Goal: Information Seeking & Learning: Learn about a topic

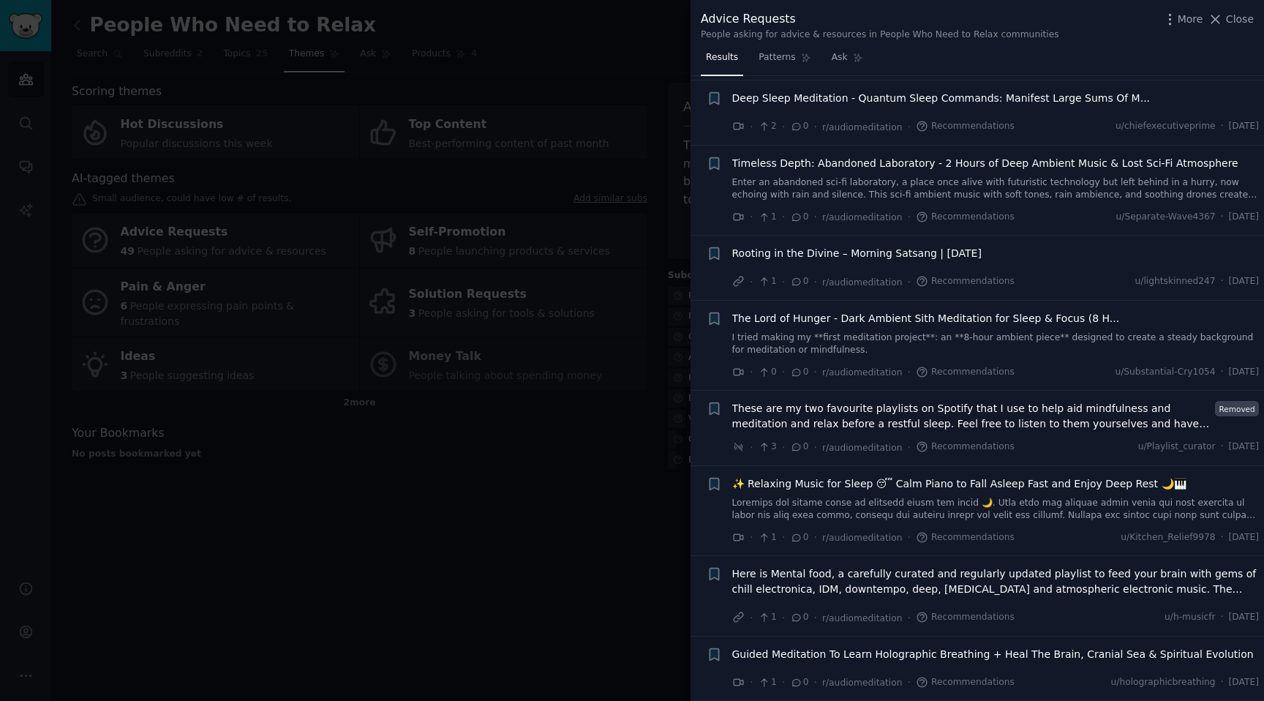
click at [574, 45] on div at bounding box center [632, 350] width 1264 height 701
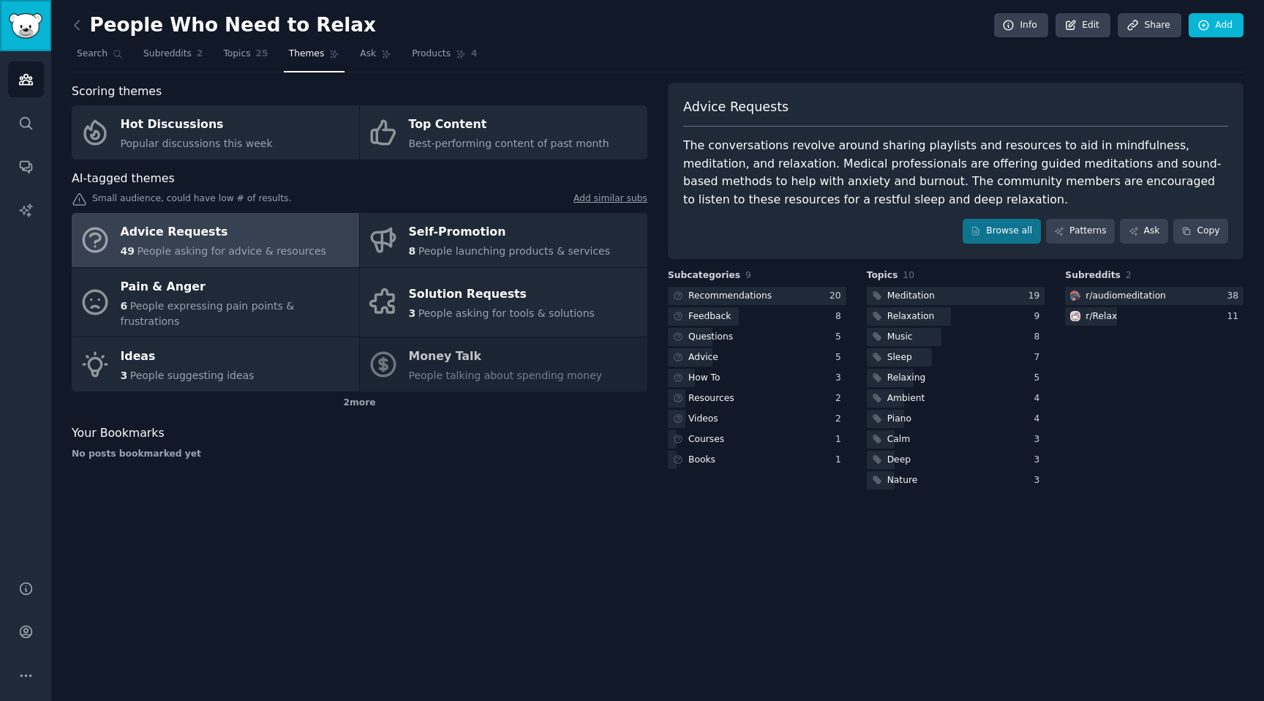
click at [7, 25] on link "Sidebar" at bounding box center [25, 25] width 51 height 51
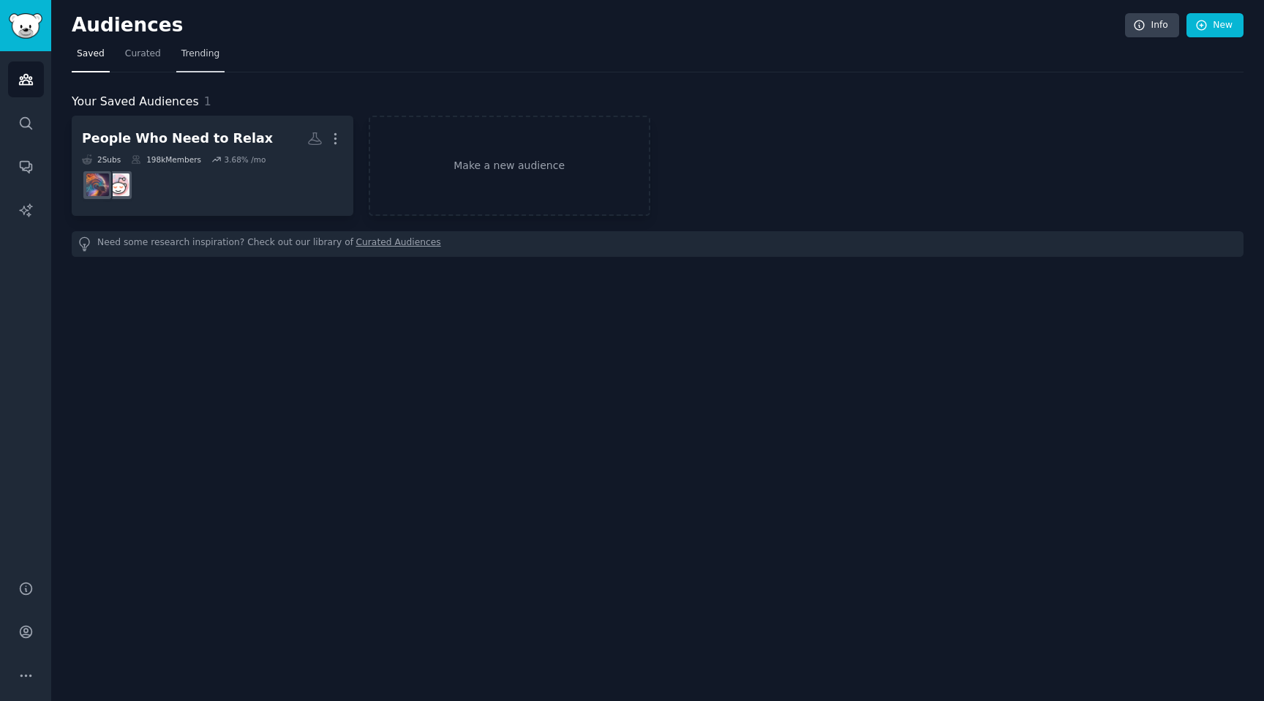
click at [211, 58] on span "Trending" at bounding box center [200, 54] width 38 height 13
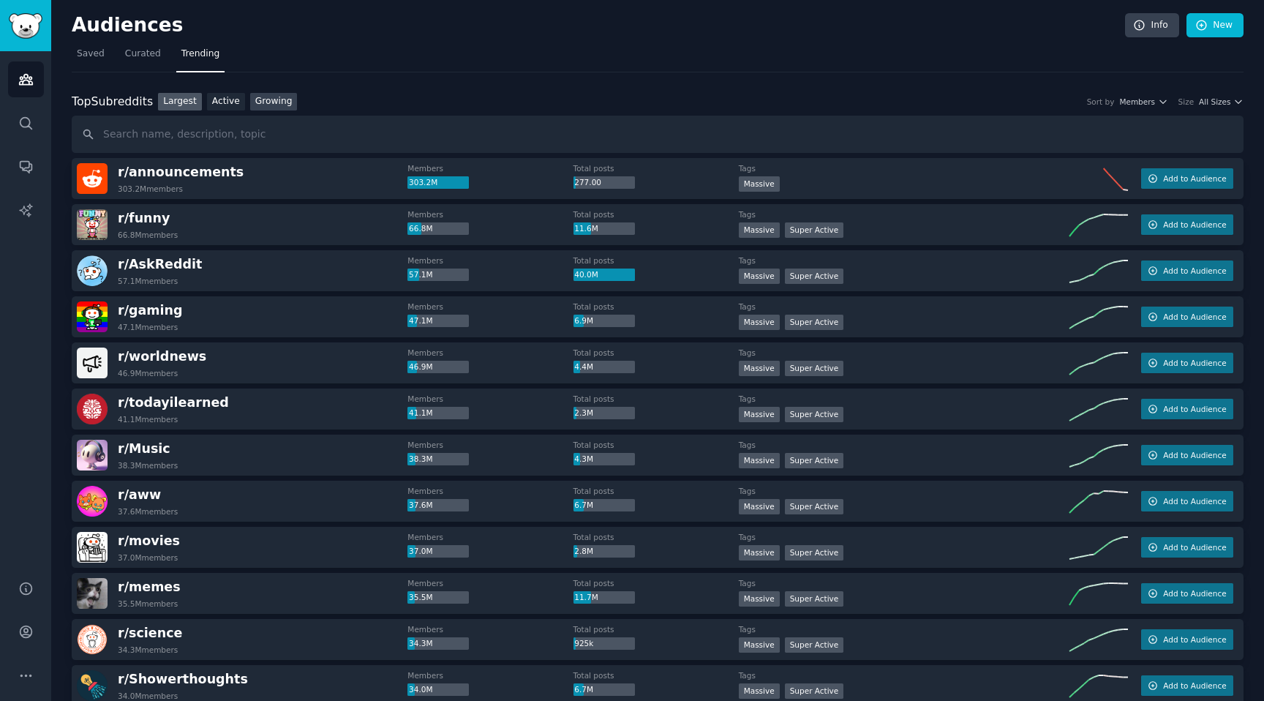
click at [274, 101] on link "Growing" at bounding box center [274, 102] width 48 height 18
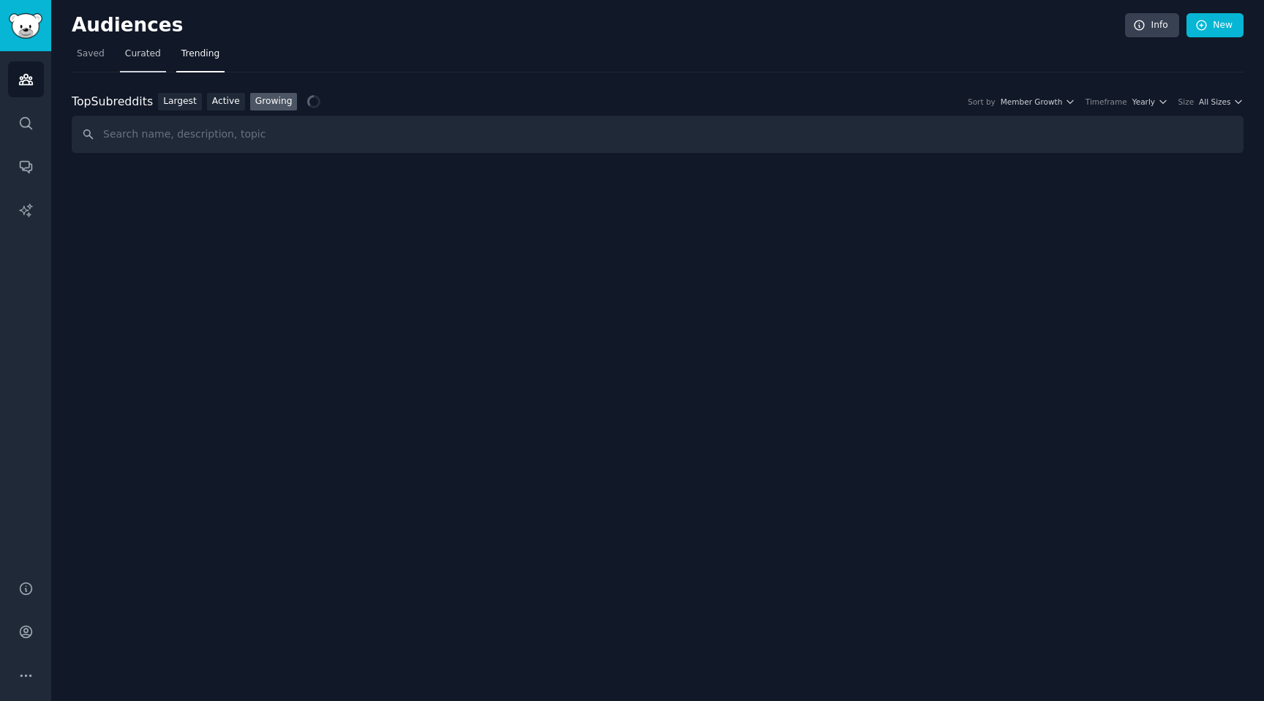
click at [135, 50] on span "Curated" at bounding box center [143, 54] width 36 height 13
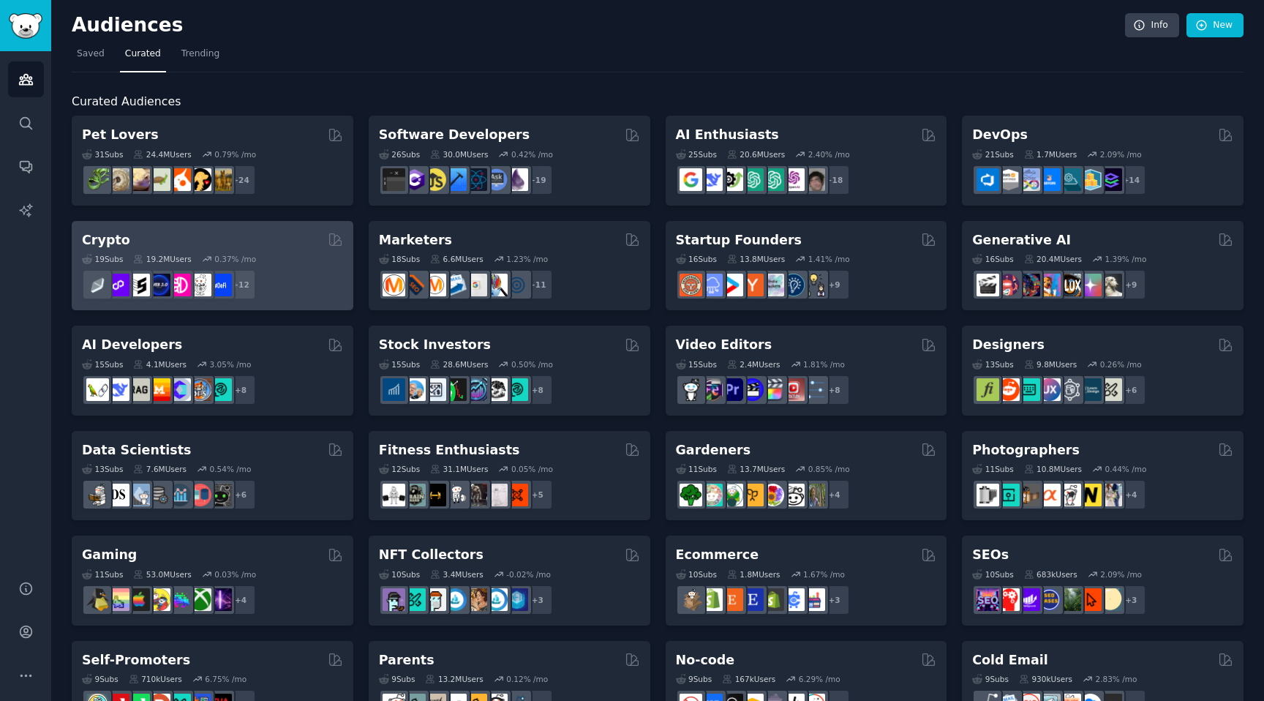
click at [294, 280] on div "+ 12" at bounding box center [212, 284] width 261 height 31
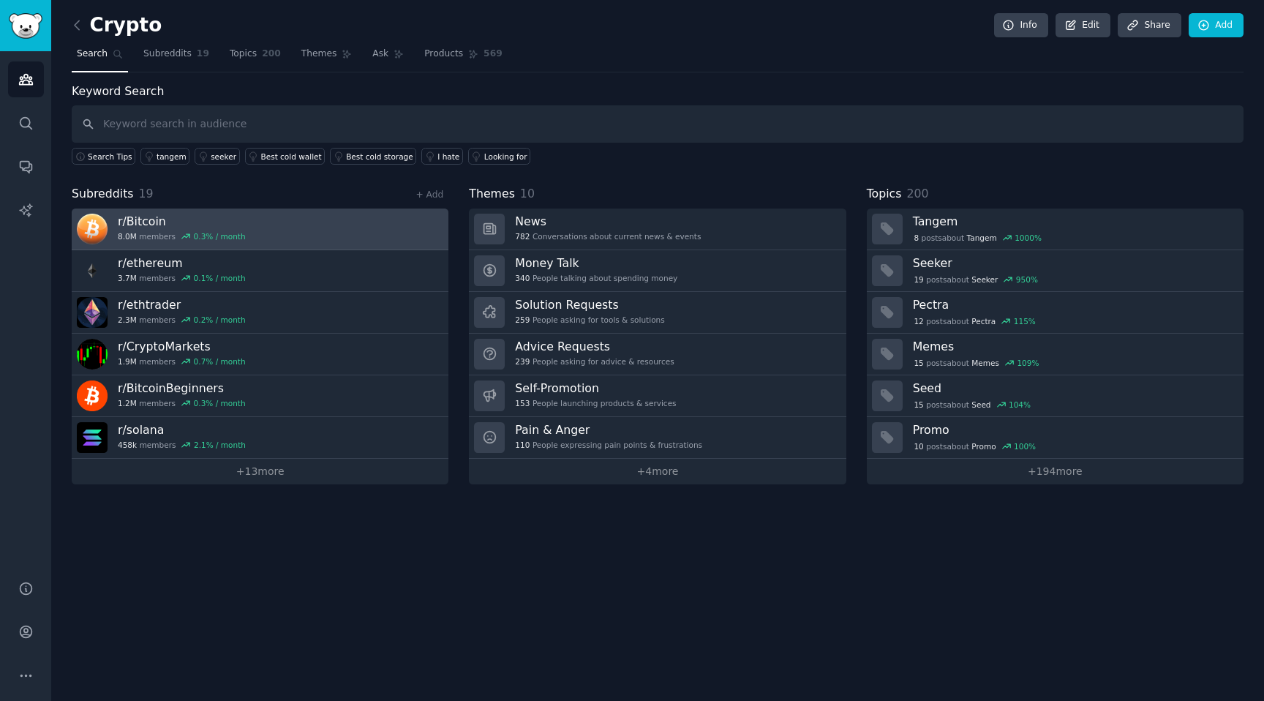
click at [326, 228] on link "r/ Bitcoin 8.0M members 0.3 % / month" at bounding box center [260, 229] width 377 height 42
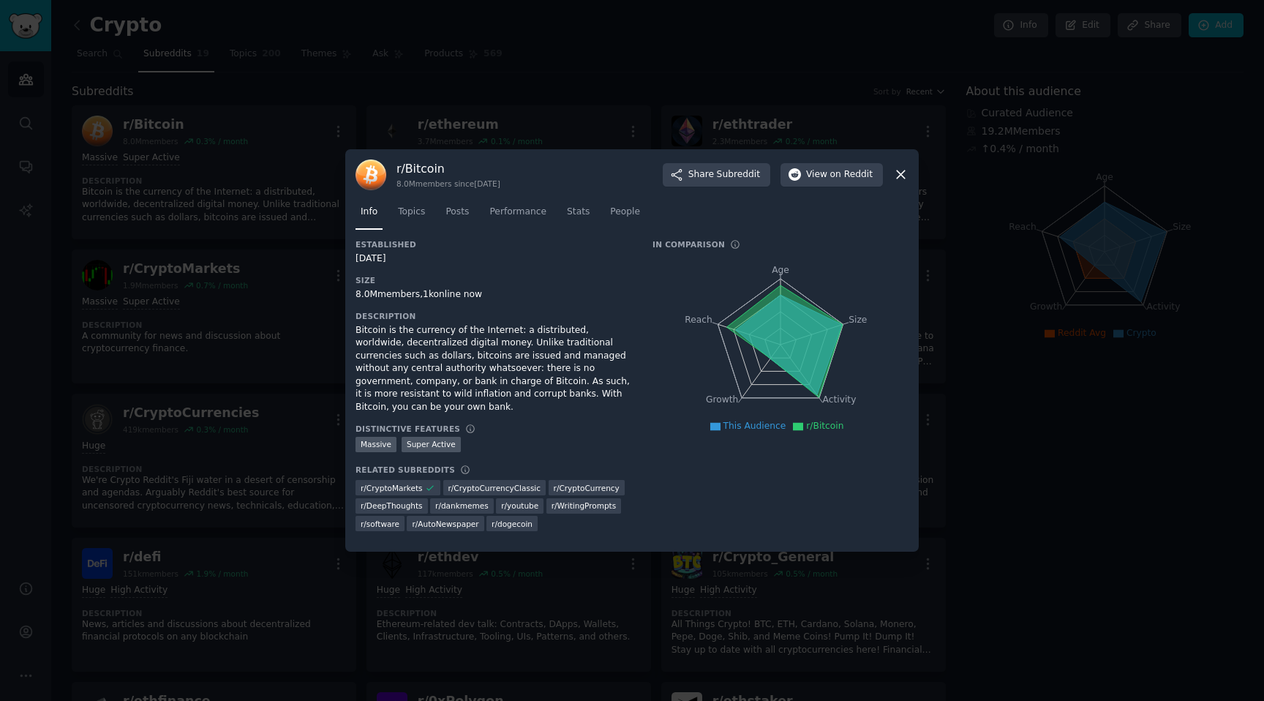
click at [902, 179] on icon at bounding box center [900, 174] width 15 height 15
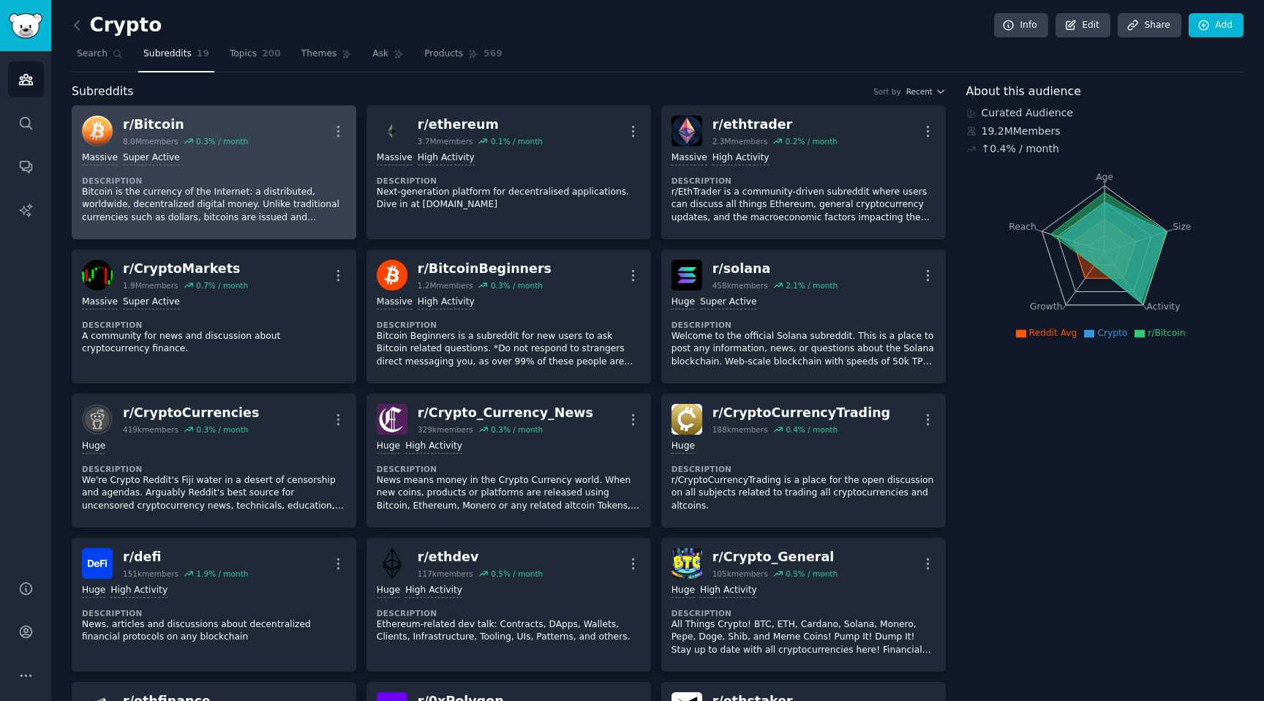
click at [154, 126] on div "r/ Bitcoin" at bounding box center [185, 125] width 125 height 18
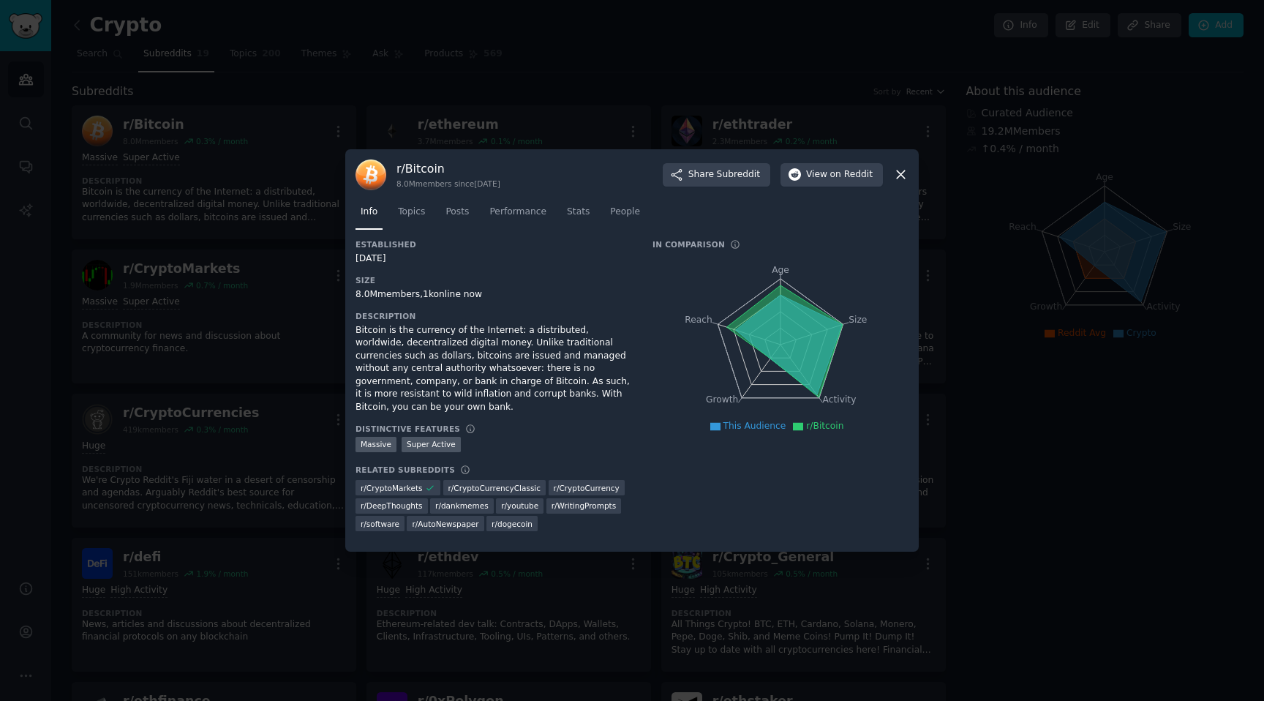
click at [903, 182] on icon at bounding box center [900, 174] width 15 height 15
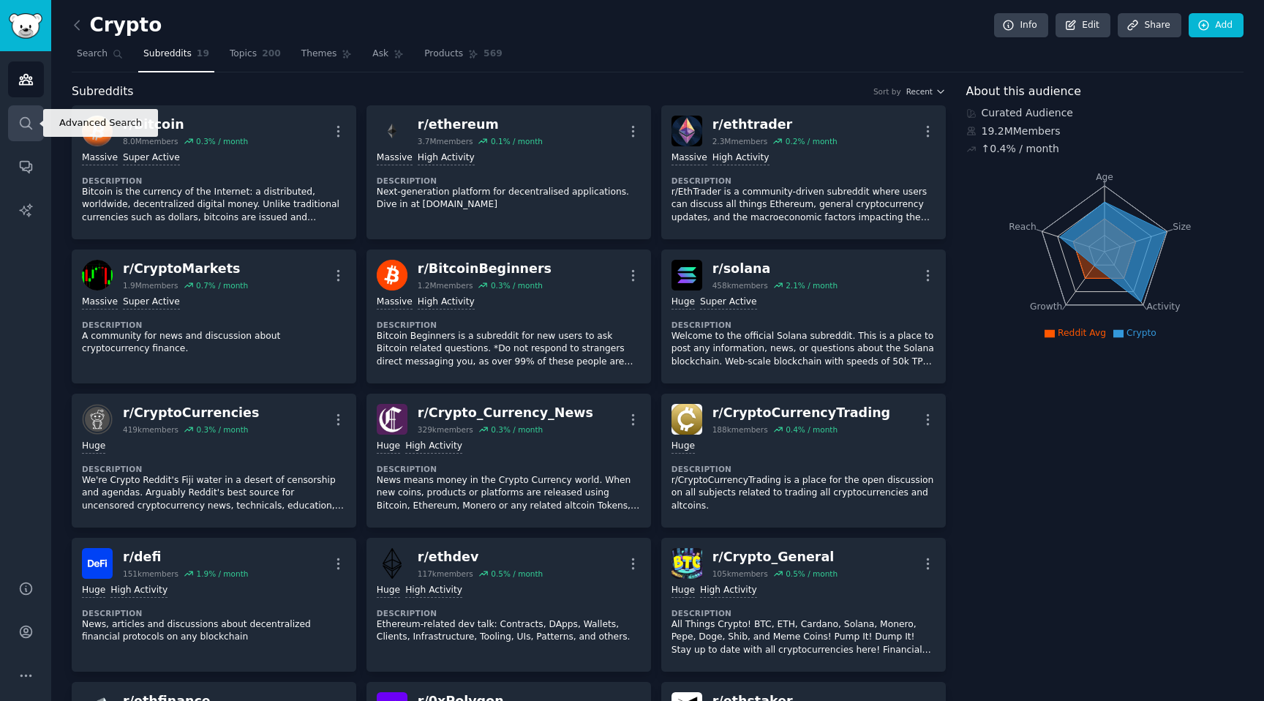
click at [23, 118] on icon "Sidebar" at bounding box center [25, 123] width 15 height 15
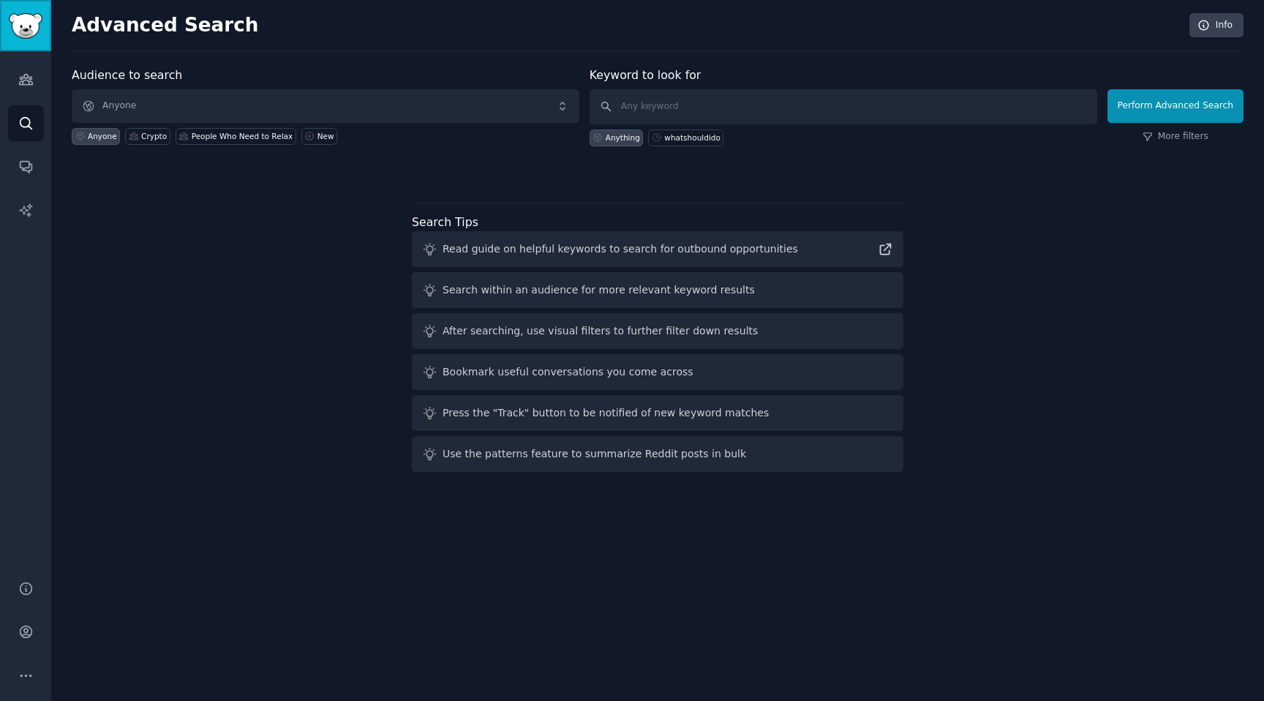
click at [26, 25] on img "Sidebar" at bounding box center [26, 26] width 34 height 26
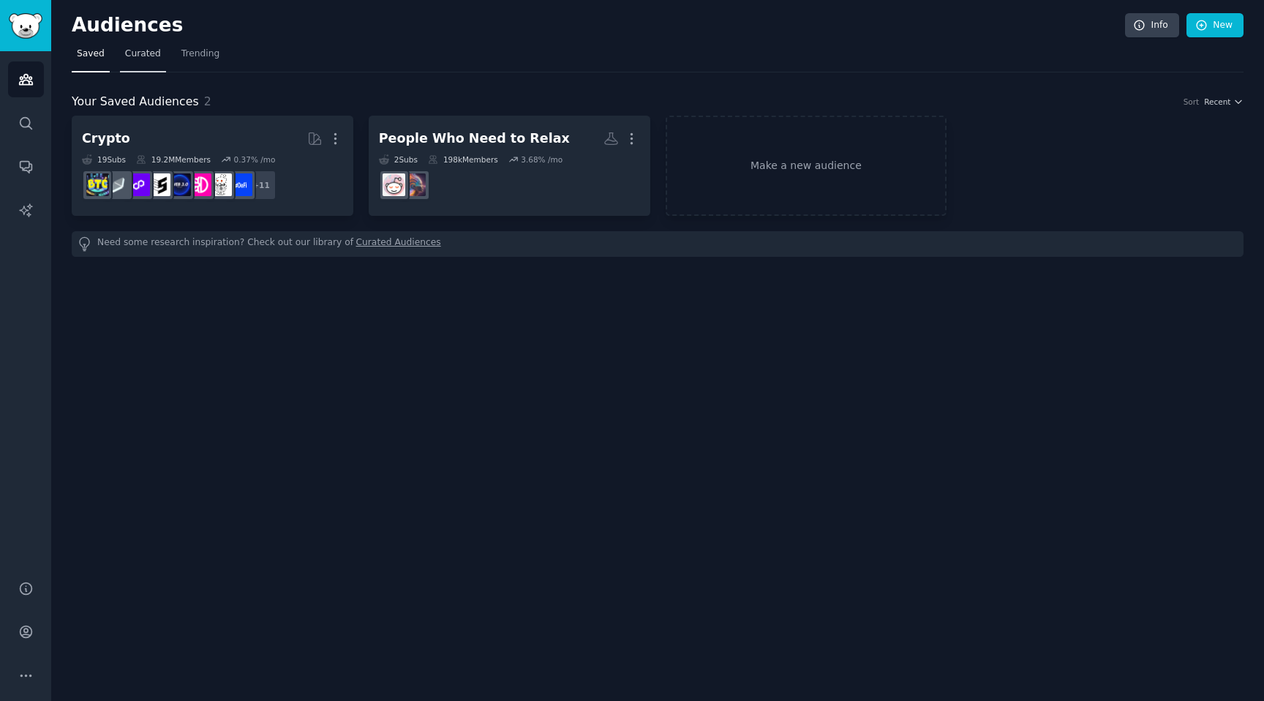
click at [134, 50] on span "Curated" at bounding box center [143, 54] width 36 height 13
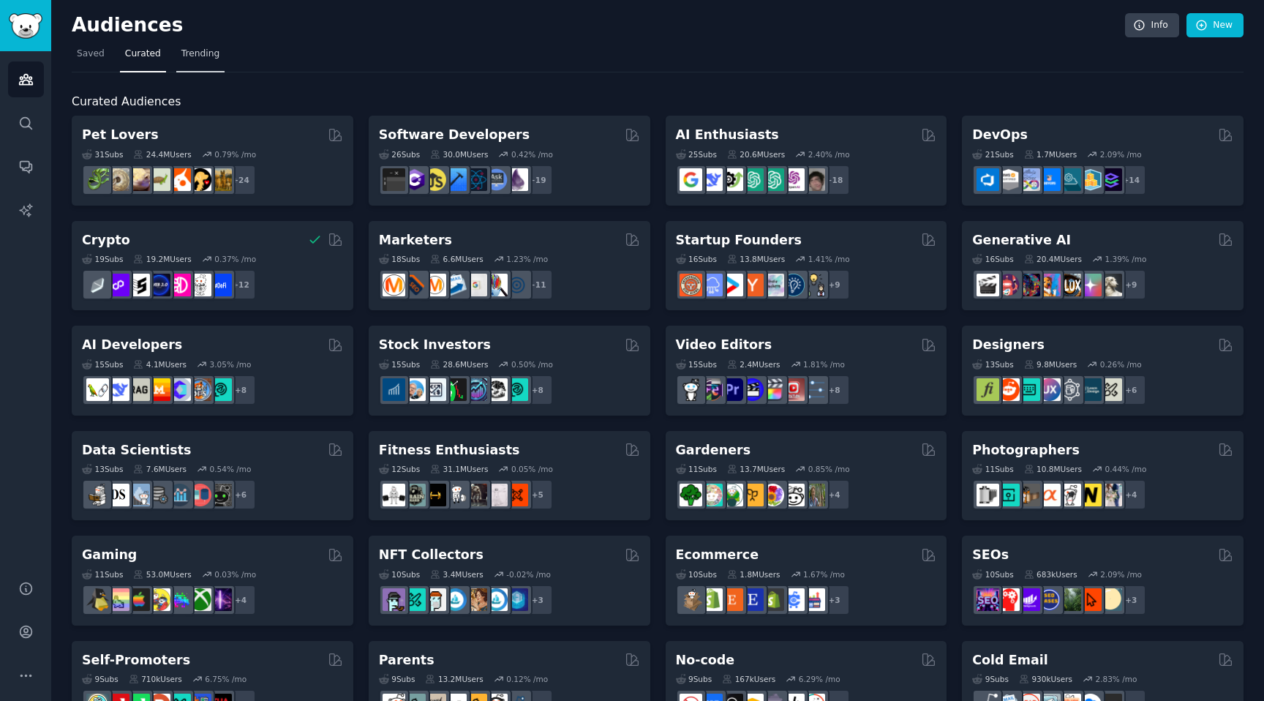
click at [203, 53] on span "Trending" at bounding box center [200, 54] width 38 height 13
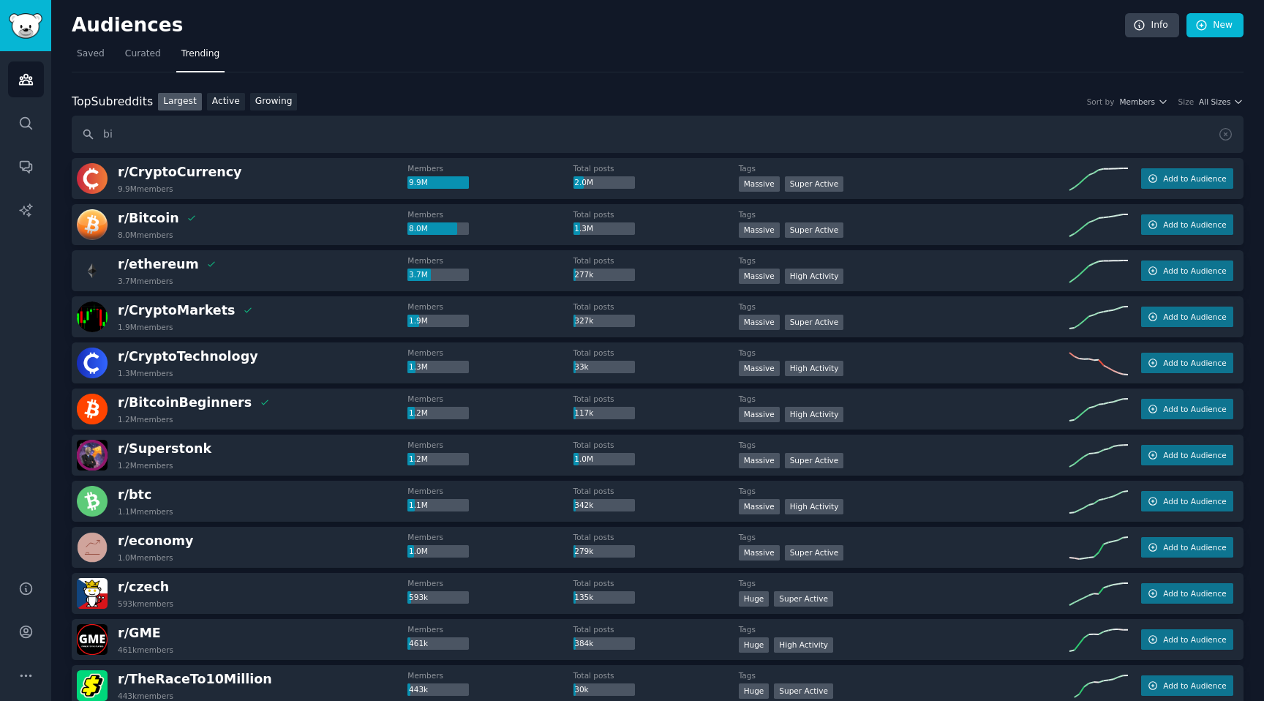
type input "b"
type input "bitcoin"
click at [35, 121] on link "Search" at bounding box center [26, 123] width 36 height 36
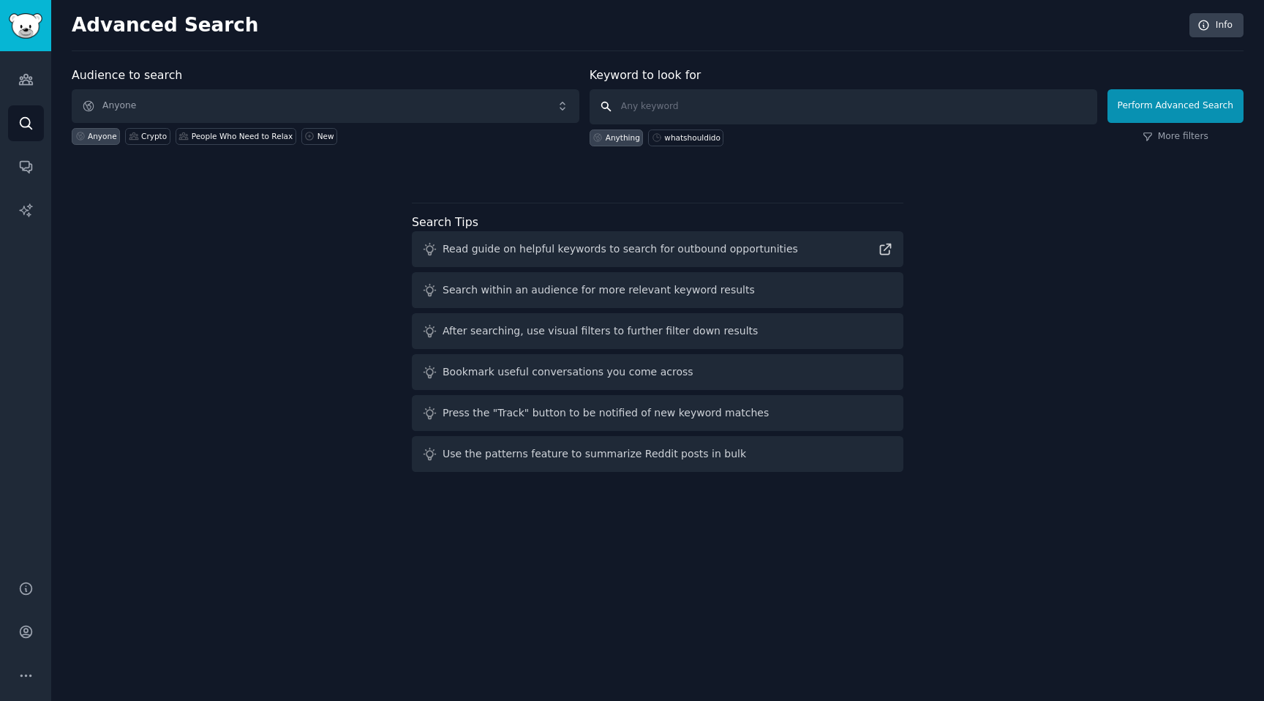
click at [694, 105] on input "text" at bounding box center [844, 106] width 508 height 35
type input "i"
type input "bitcoin"
click button "Perform Advanced Search" at bounding box center [1175, 106] width 136 height 34
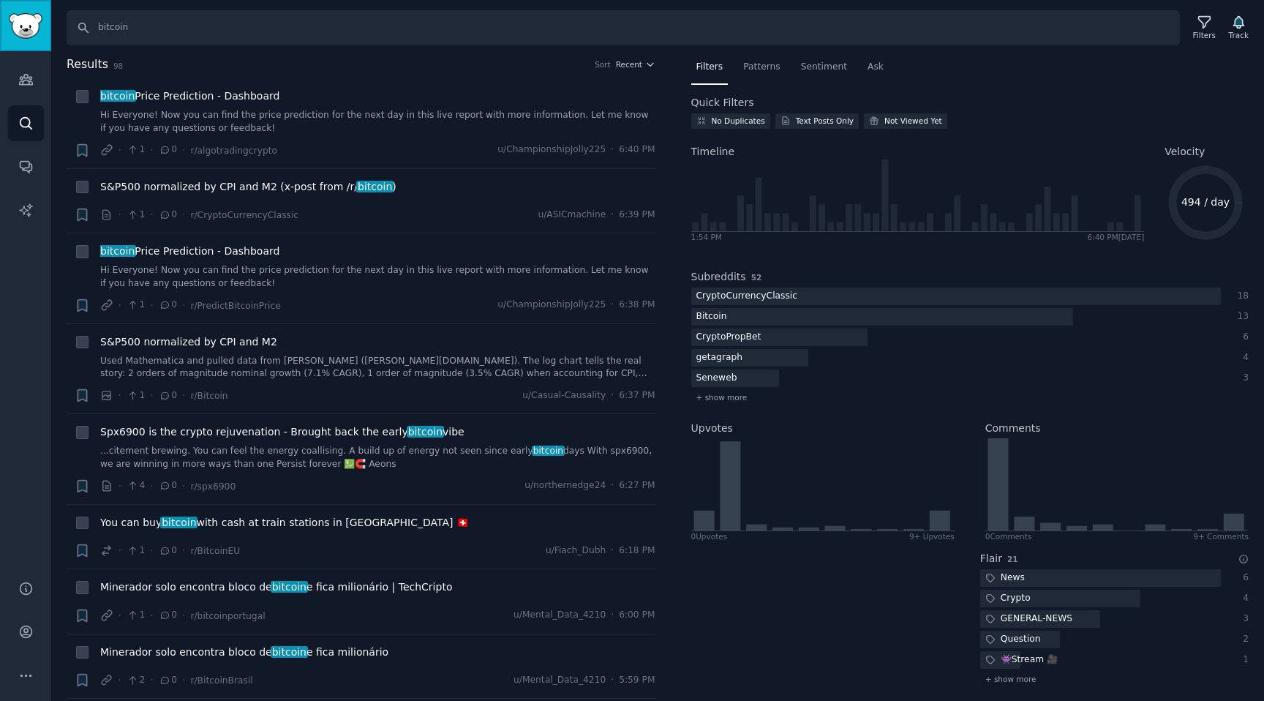
click at [18, 20] on img "Sidebar" at bounding box center [26, 26] width 34 height 26
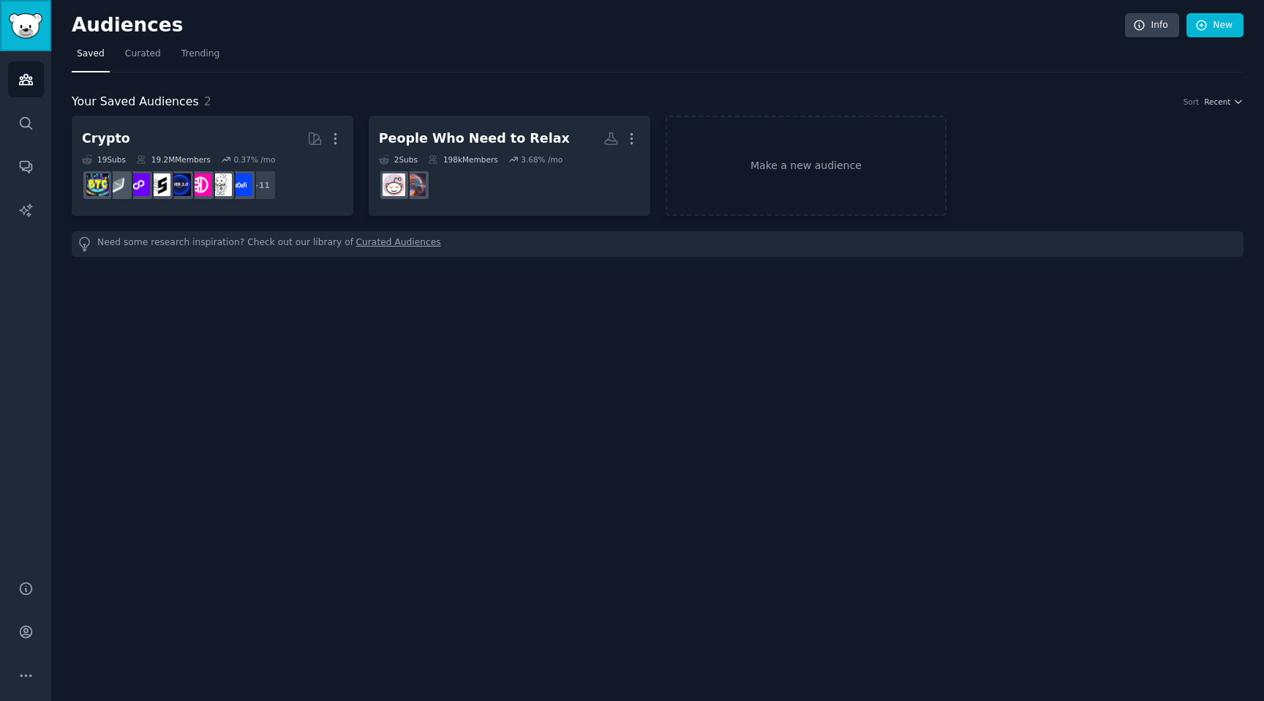
click at [18, 20] on img "Sidebar" at bounding box center [26, 26] width 34 height 26
click at [758, 178] on link "Make a new audience" at bounding box center [807, 166] width 282 height 100
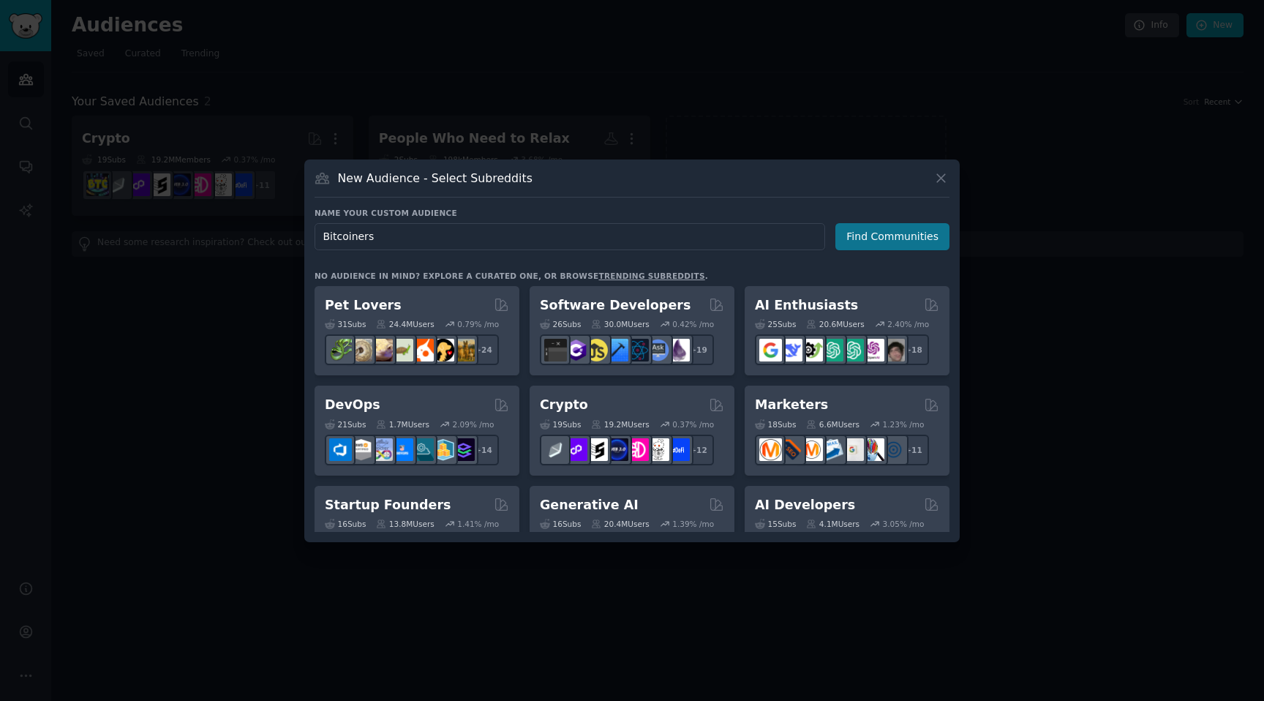
type input "Bitcoiners"
click at [893, 233] on button "Find Communities" at bounding box center [892, 236] width 114 height 27
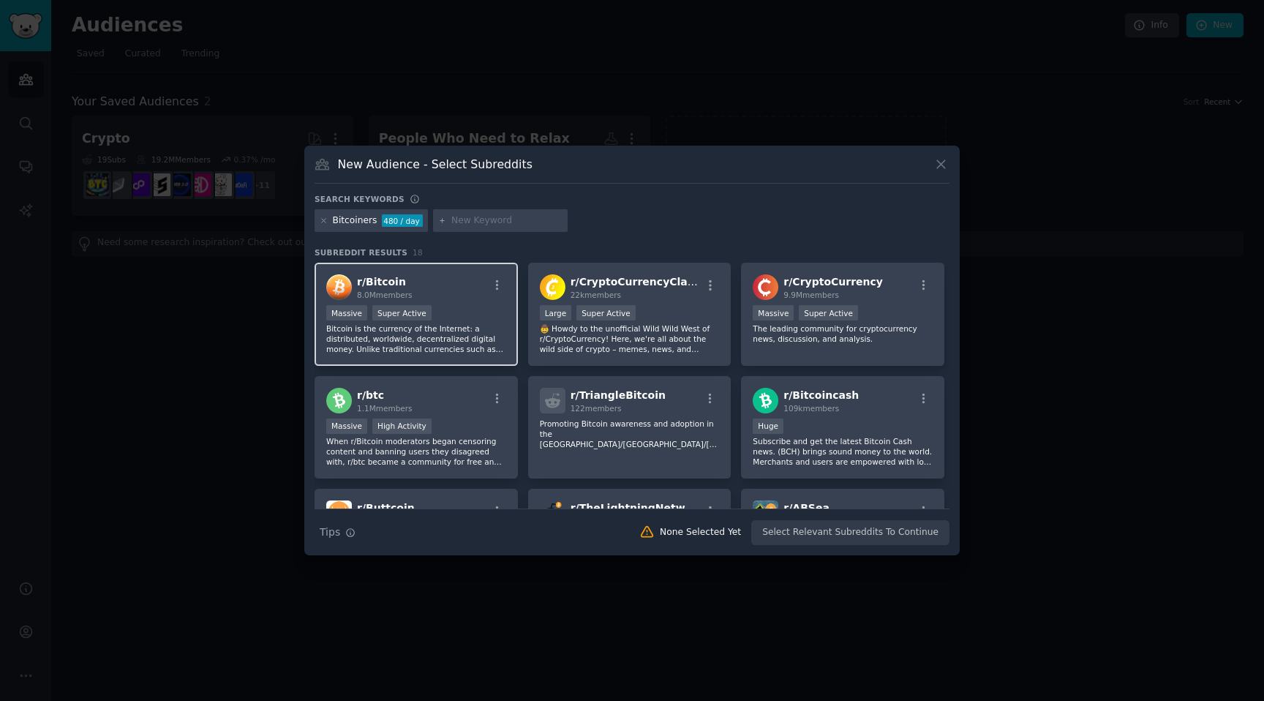
click at [435, 288] on div "r/ Bitcoin 8.0M members" at bounding box center [416, 287] width 180 height 26
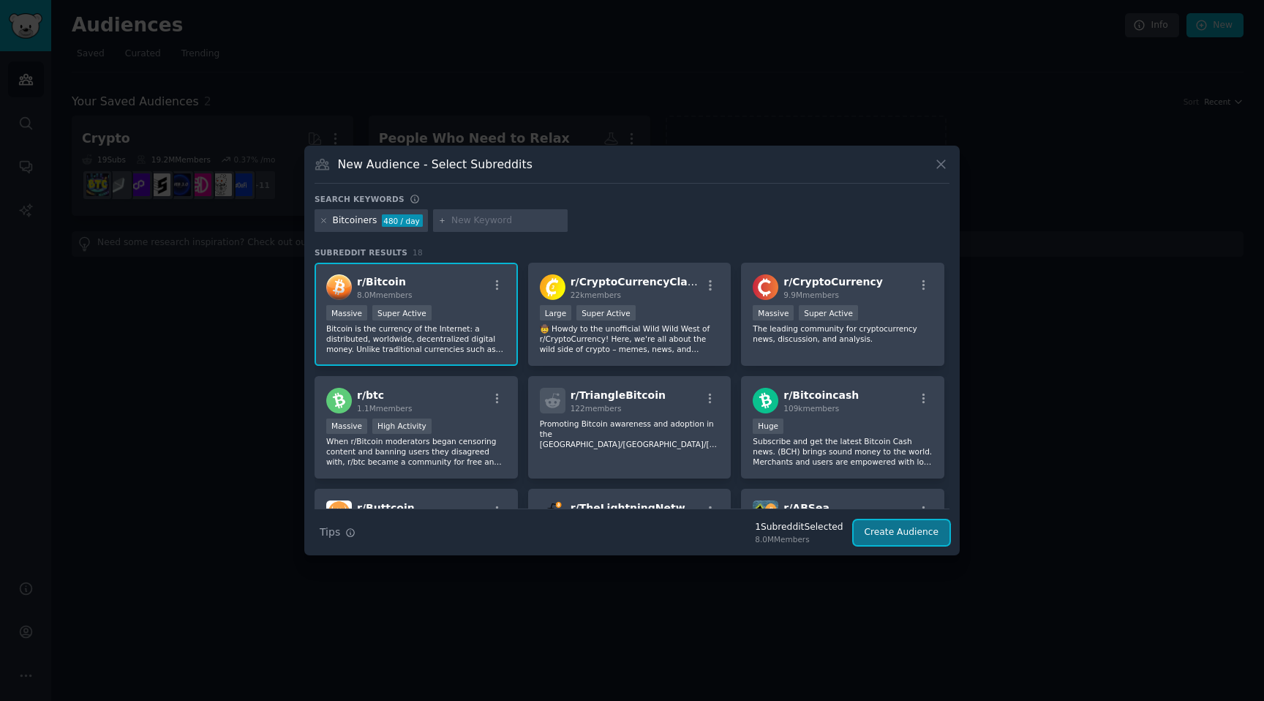
click at [911, 530] on button "Create Audience" at bounding box center [902, 532] width 97 height 25
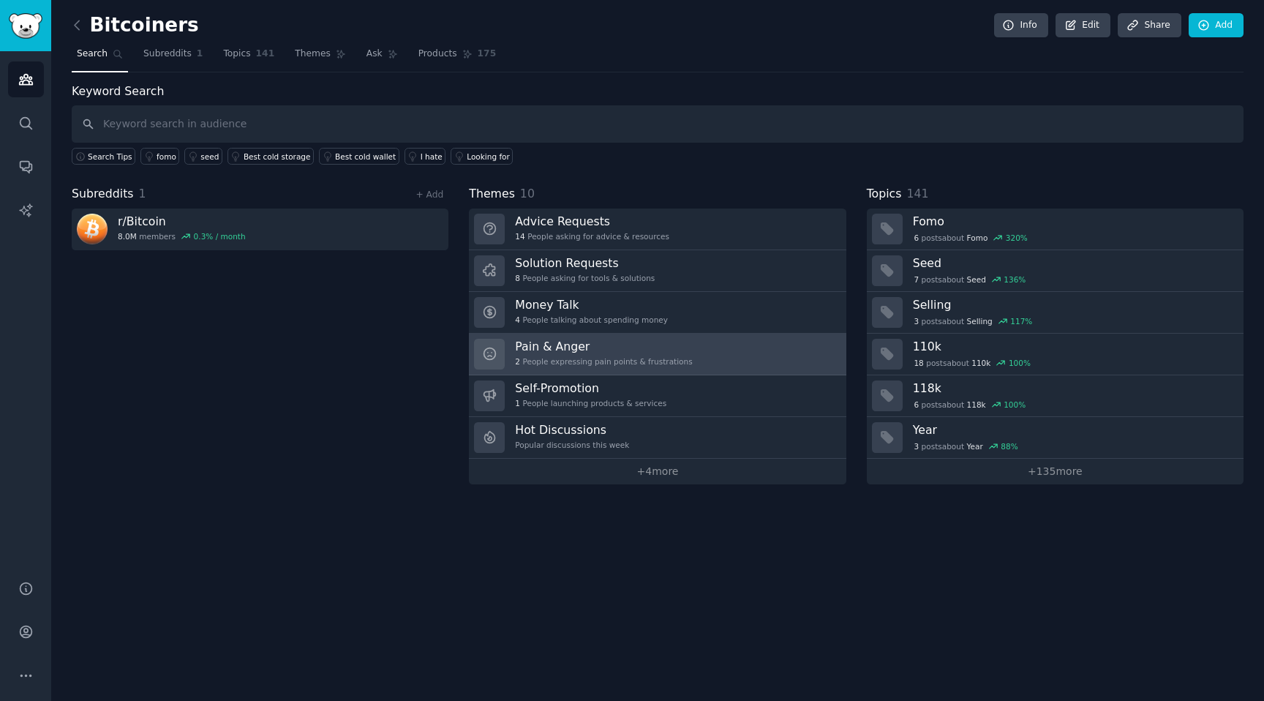
click at [715, 346] on link "Pain & Anger 2 People expressing pain points & frustrations" at bounding box center [657, 355] width 377 height 42
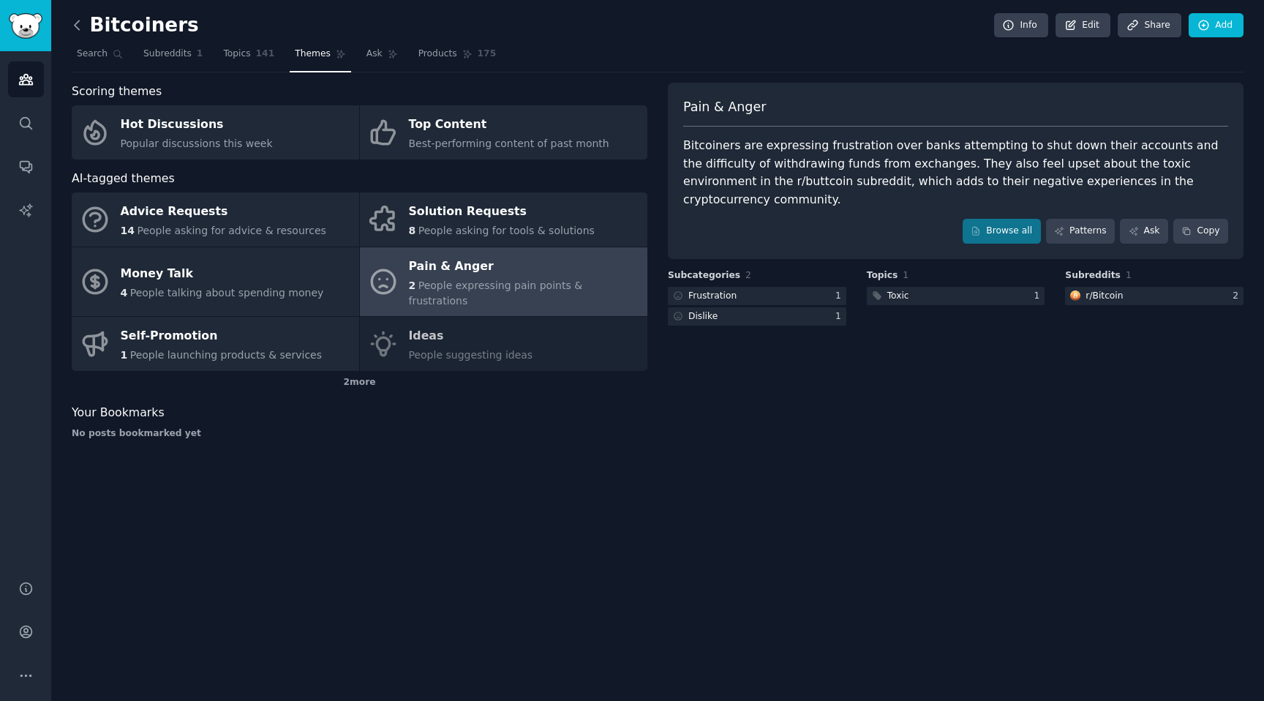
click at [75, 26] on icon at bounding box center [76, 25] width 15 height 15
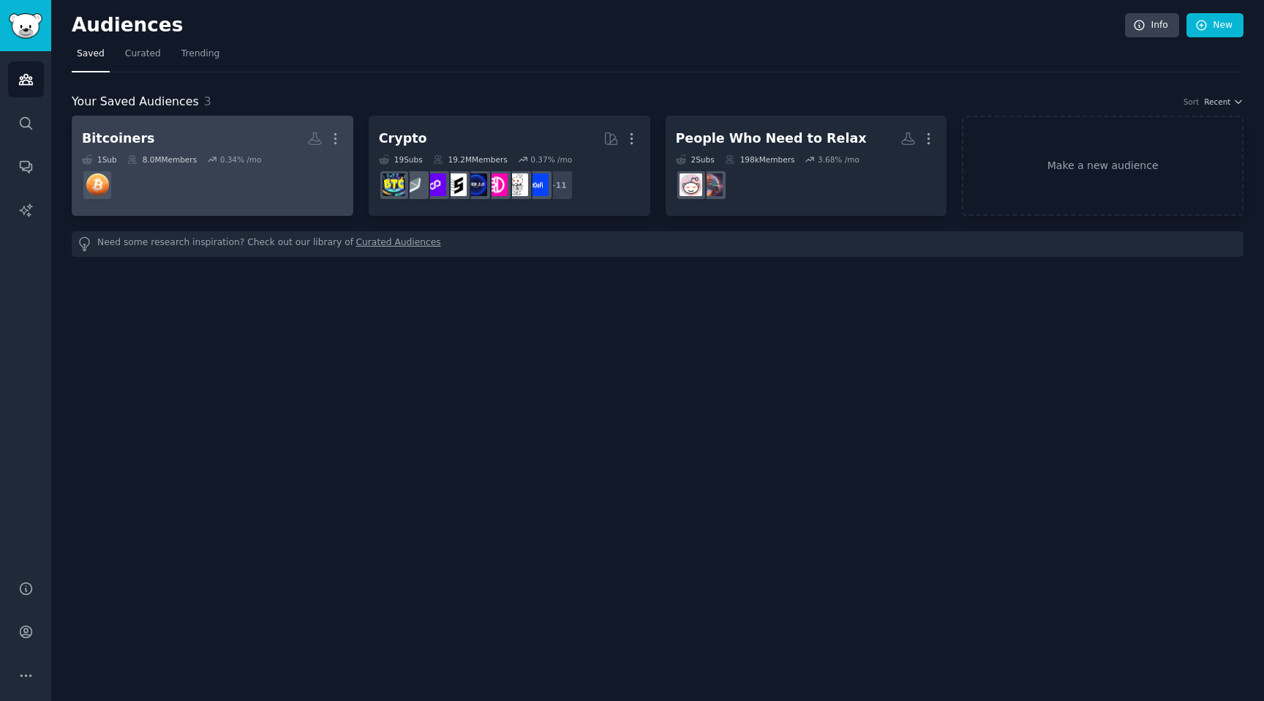
click at [252, 140] on h2 "Bitcoiners Custom Audience More" at bounding box center [212, 139] width 261 height 26
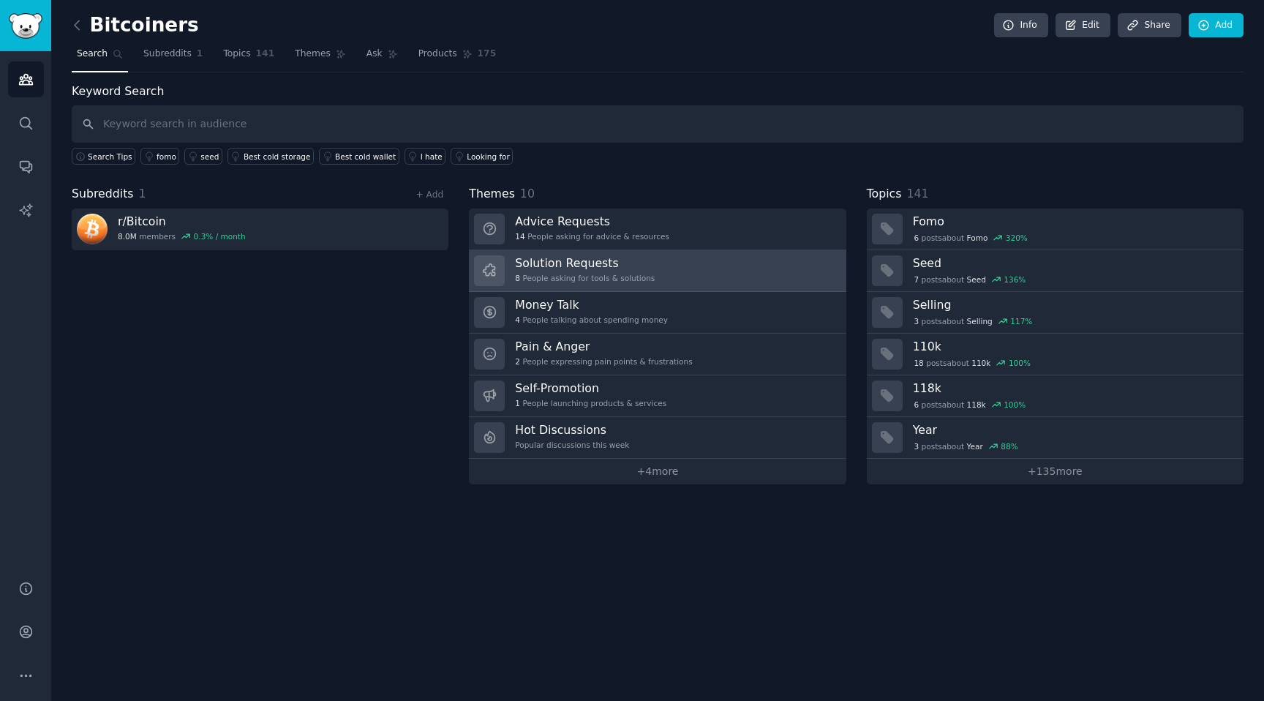
click at [649, 269] on h3 "Solution Requests" at bounding box center [585, 262] width 140 height 15
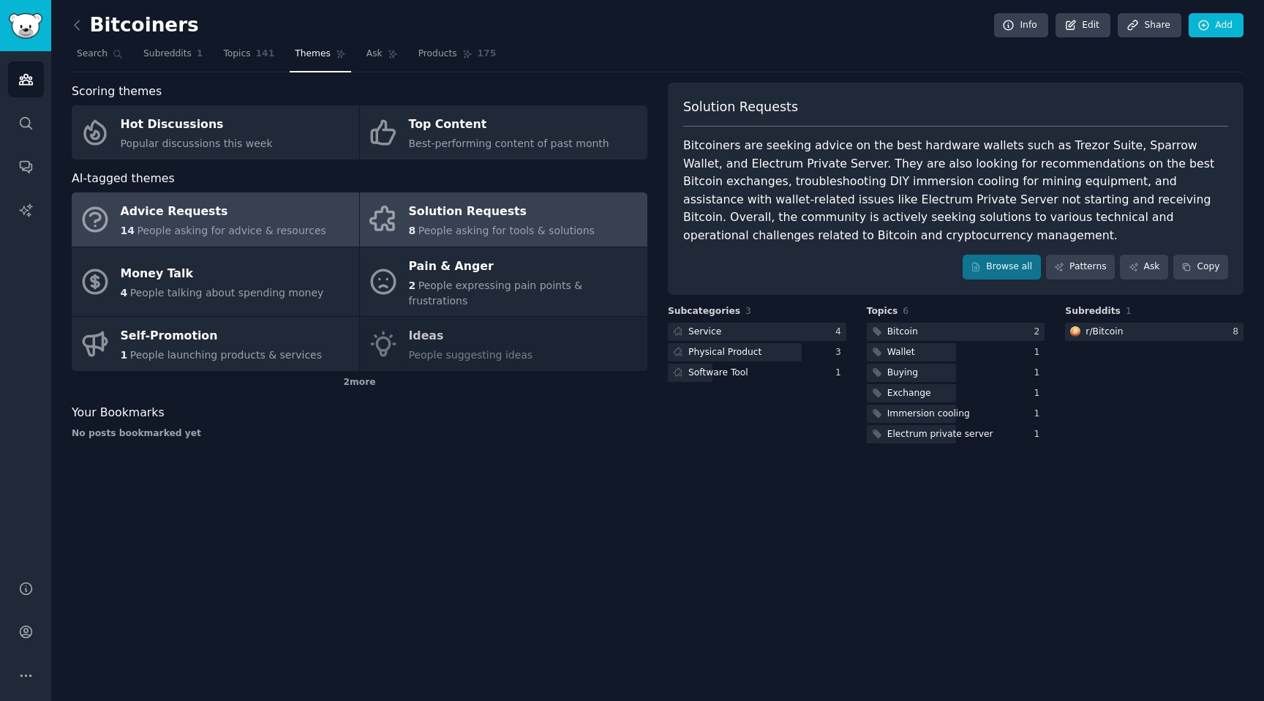
click at [150, 225] on span "People asking for advice & resources" at bounding box center [231, 231] width 189 height 12
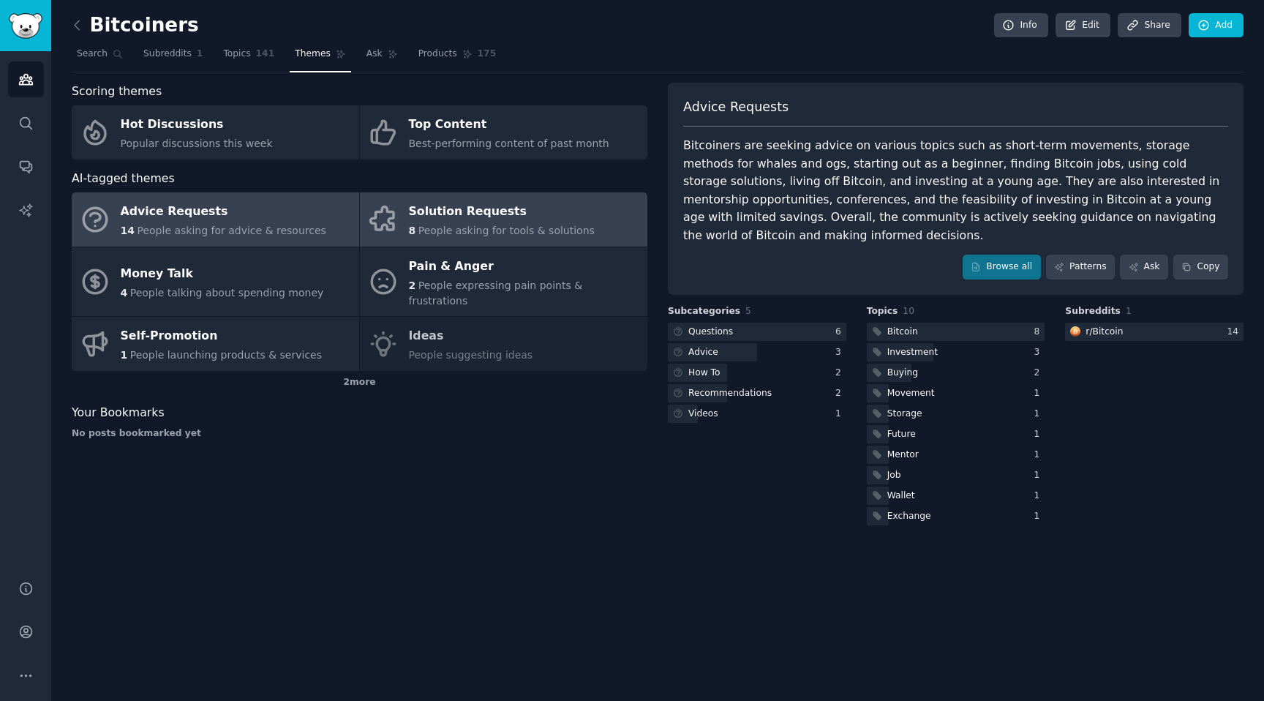
click at [488, 203] on div "Solution Requests" at bounding box center [502, 211] width 186 height 23
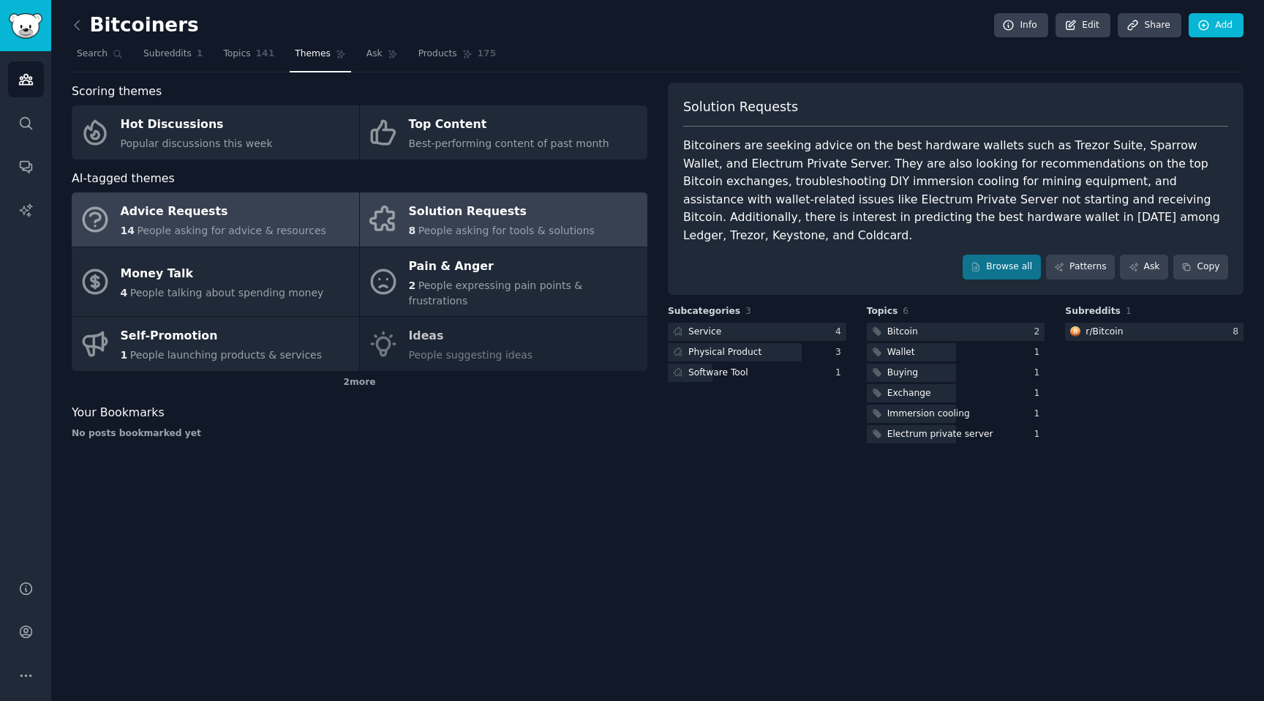
click at [229, 219] on div "Advice Requests" at bounding box center [224, 211] width 206 height 23
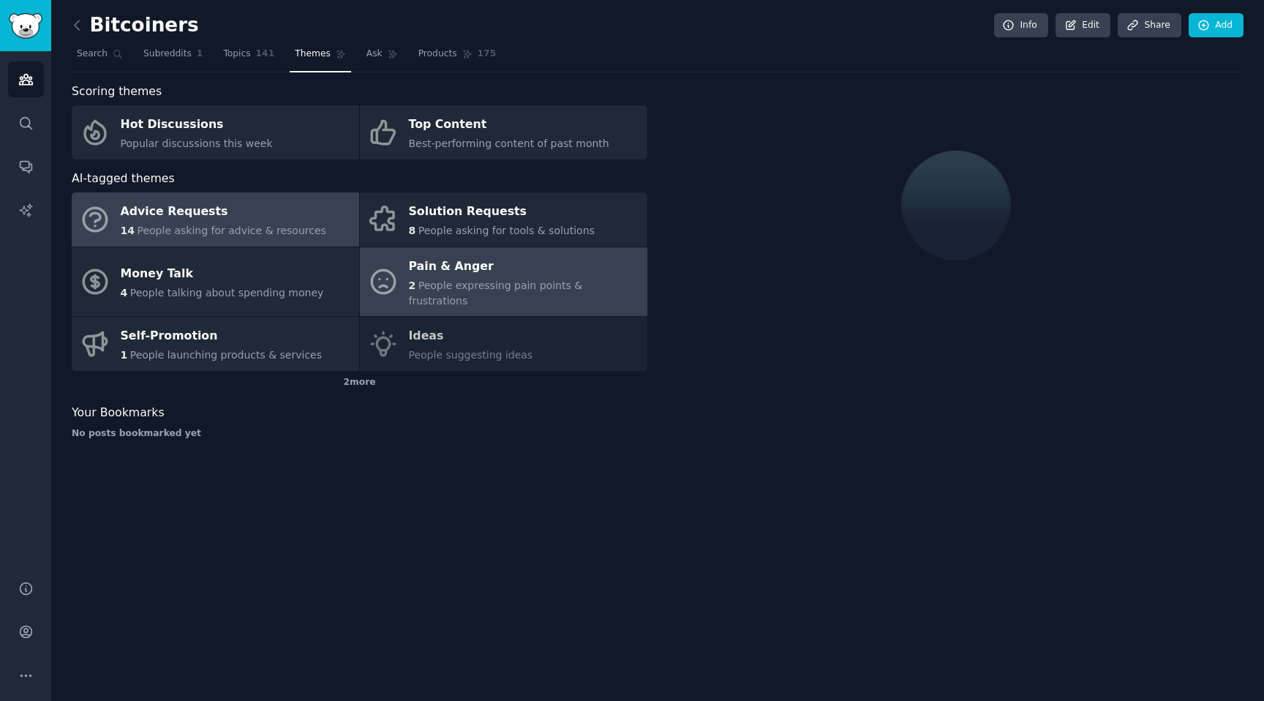
click at [453, 268] on div "Pain & Anger" at bounding box center [524, 266] width 231 height 23
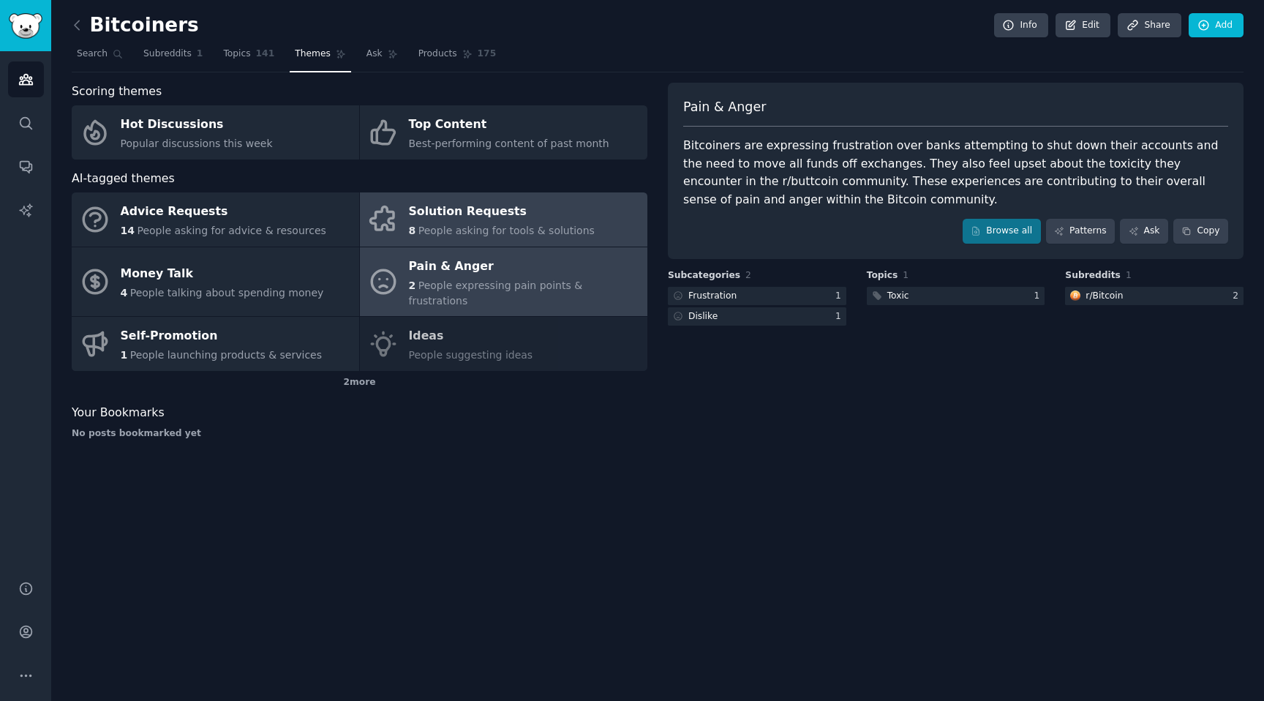
click at [521, 203] on div "Solution Requests" at bounding box center [502, 211] width 186 height 23
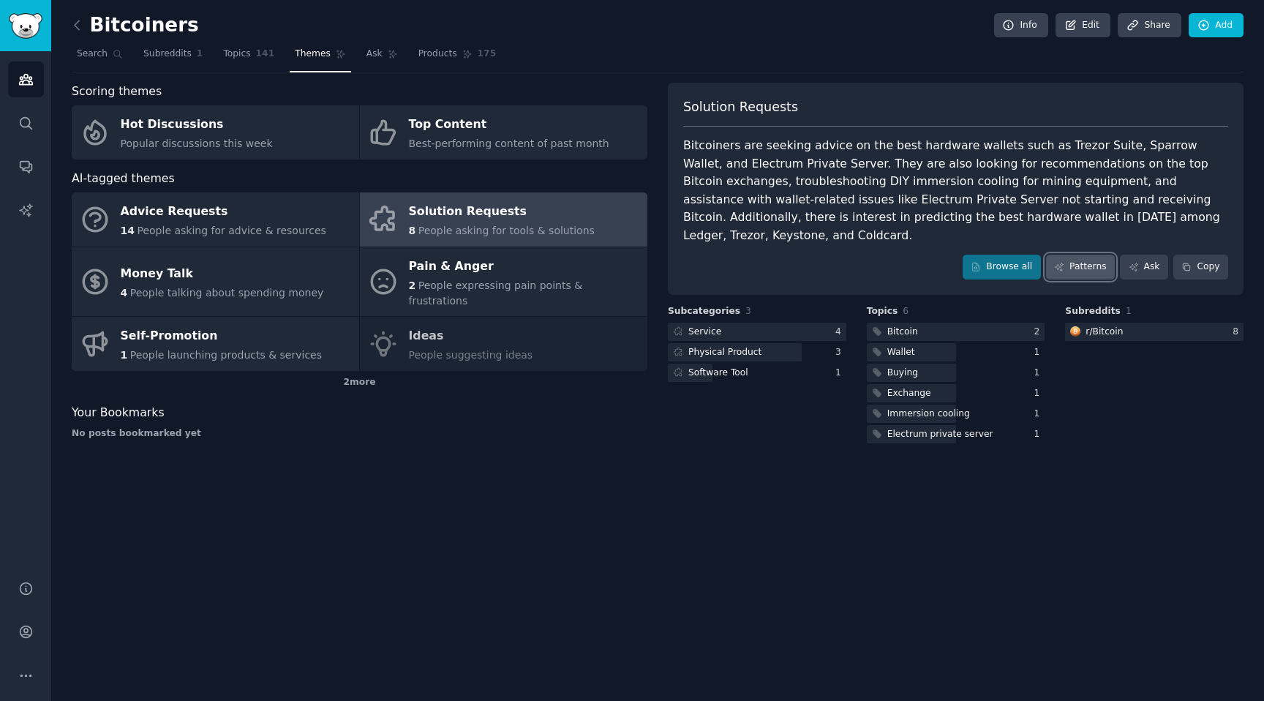
click at [1087, 255] on link "Patterns" at bounding box center [1080, 267] width 69 height 25
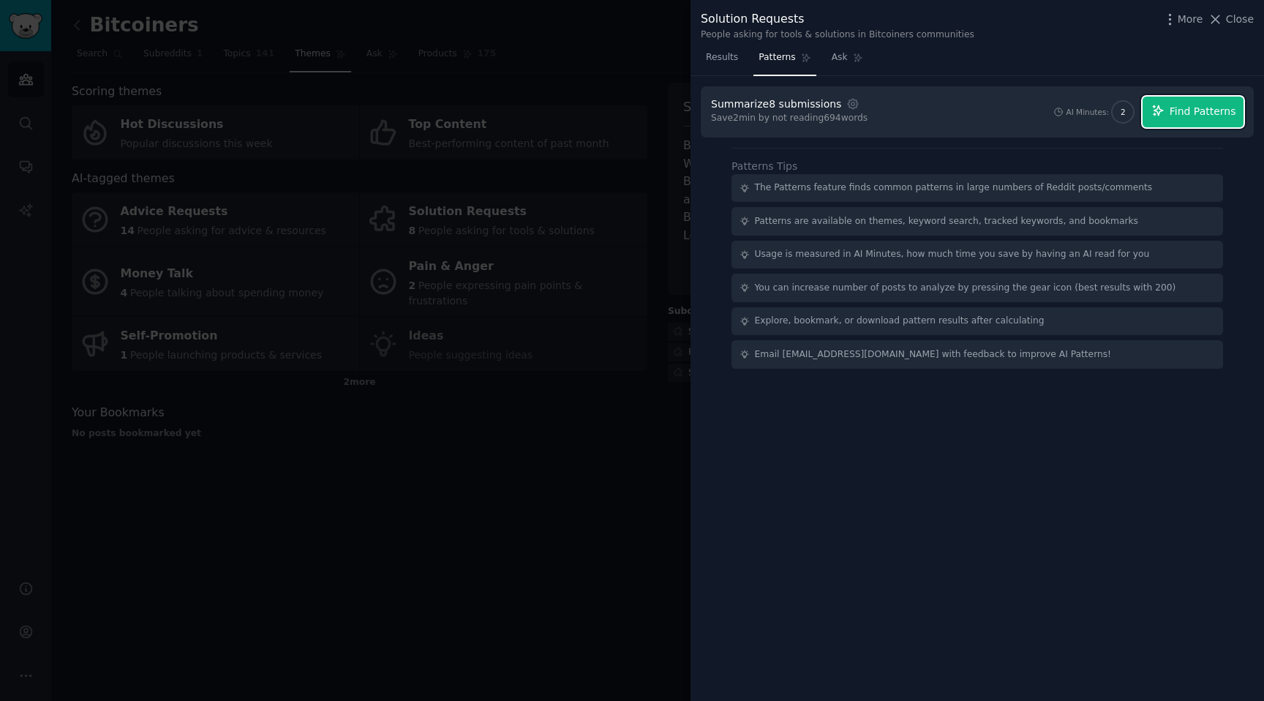
click at [1218, 110] on span "Find Patterns" at bounding box center [1203, 111] width 67 height 15
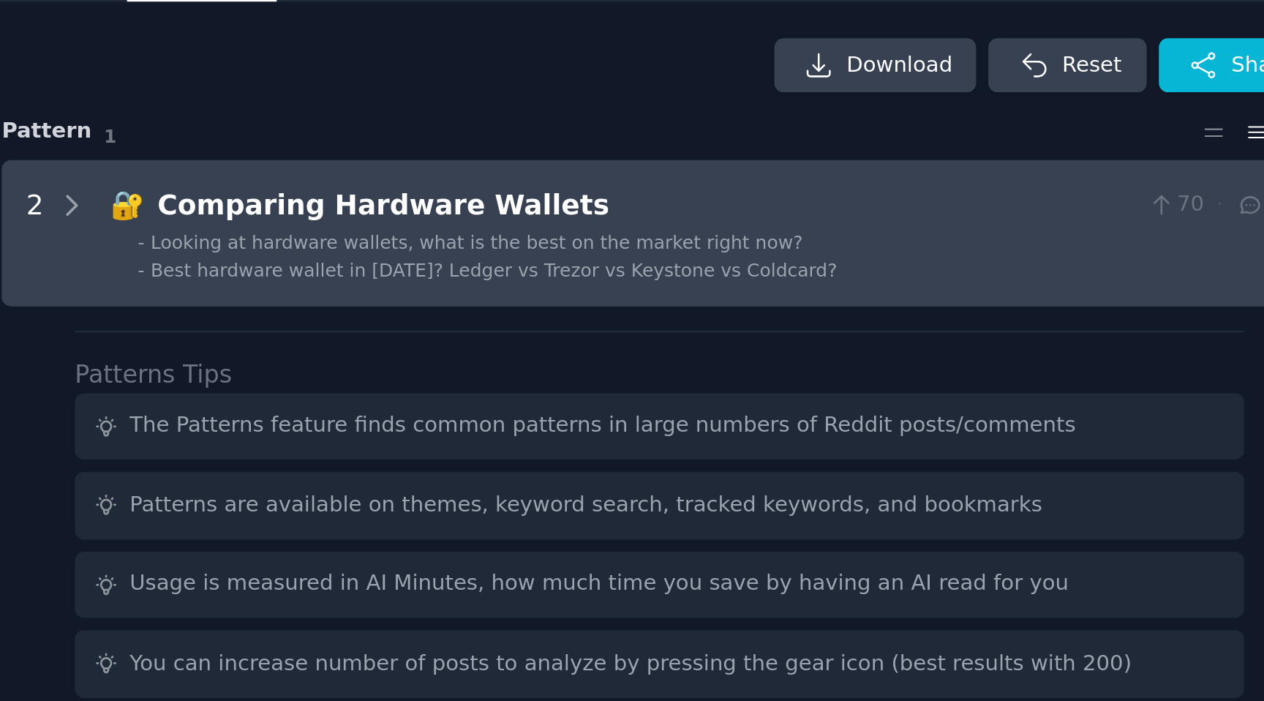
click at [947, 176] on span "Looking at hardware wallets, what is the best on the market right now?" at bounding box center [901, 177] width 274 height 9
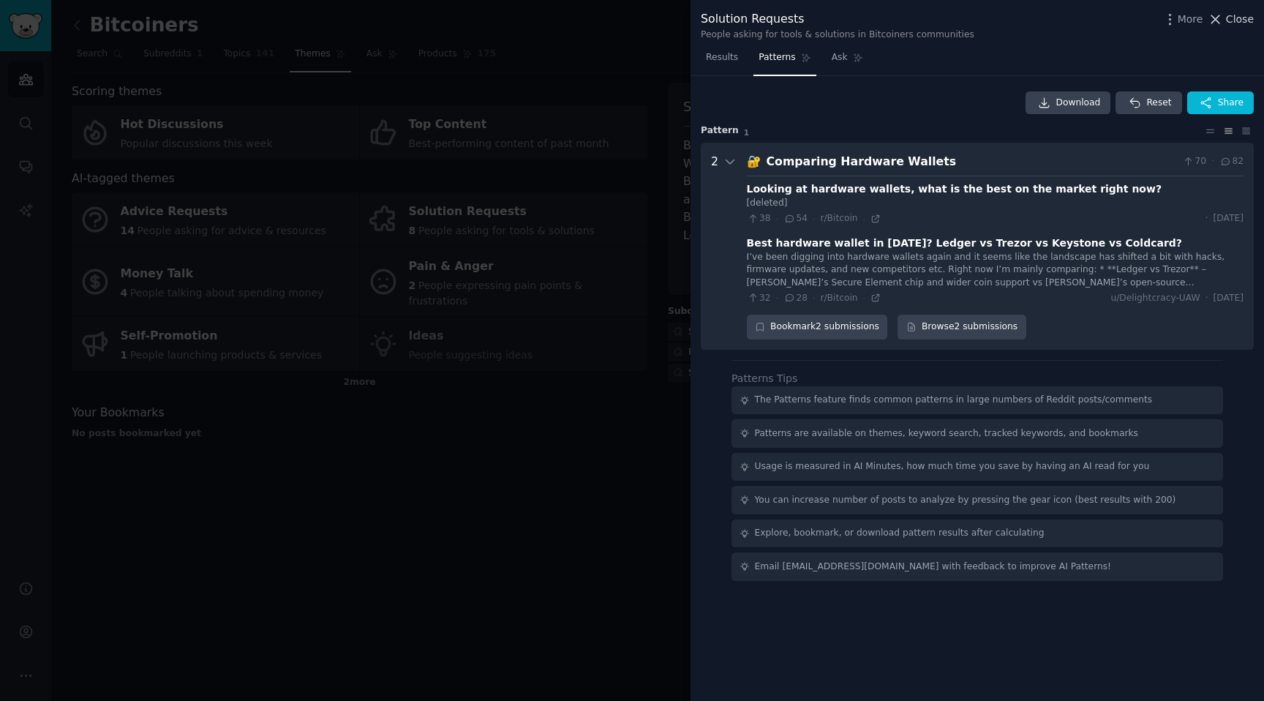
click at [1250, 20] on span "Close" at bounding box center [1240, 19] width 28 height 15
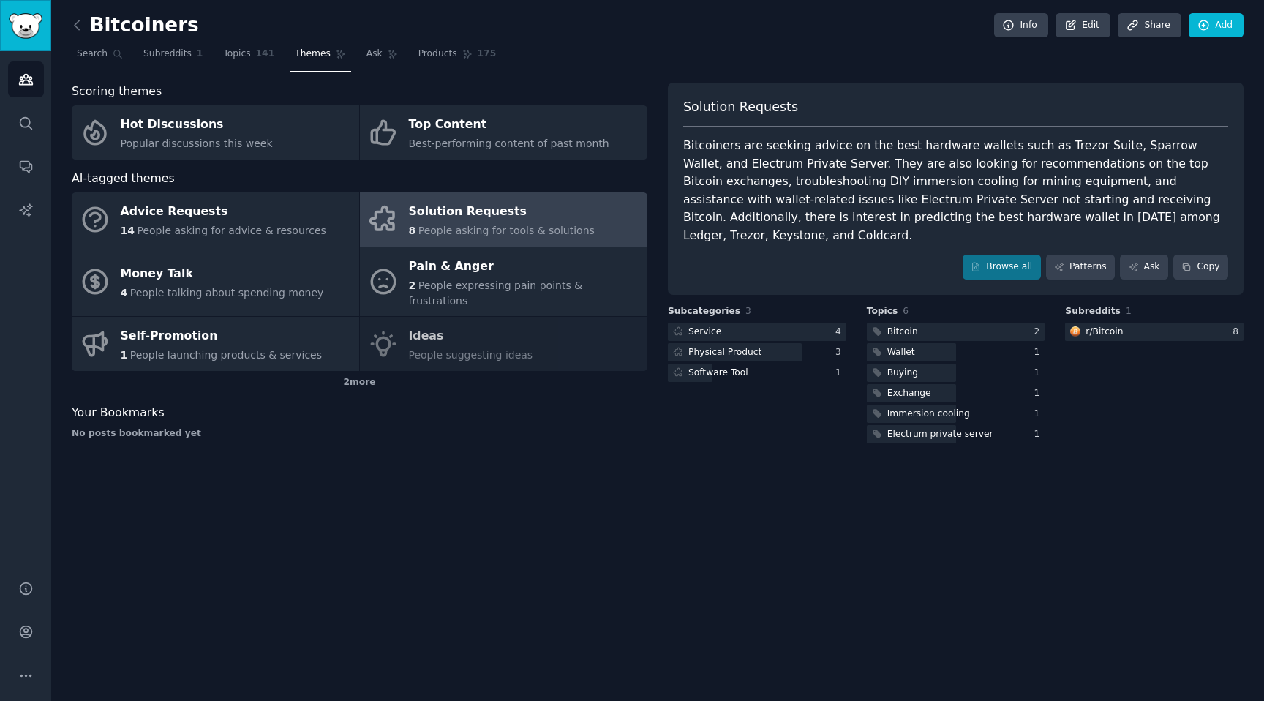
click at [38, 25] on img "Sidebar" at bounding box center [26, 26] width 34 height 26
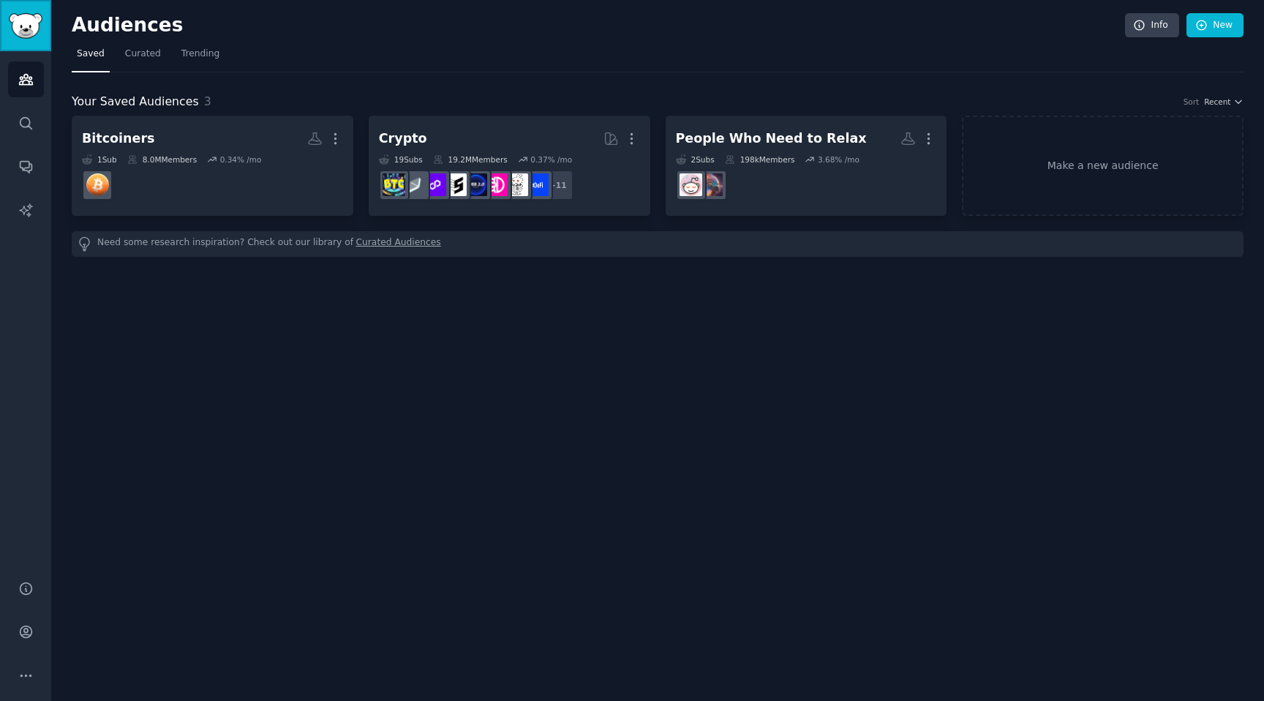
click at [29, 15] on img "Sidebar" at bounding box center [26, 26] width 34 height 26
click at [159, 53] on link "Curated" at bounding box center [143, 57] width 46 height 30
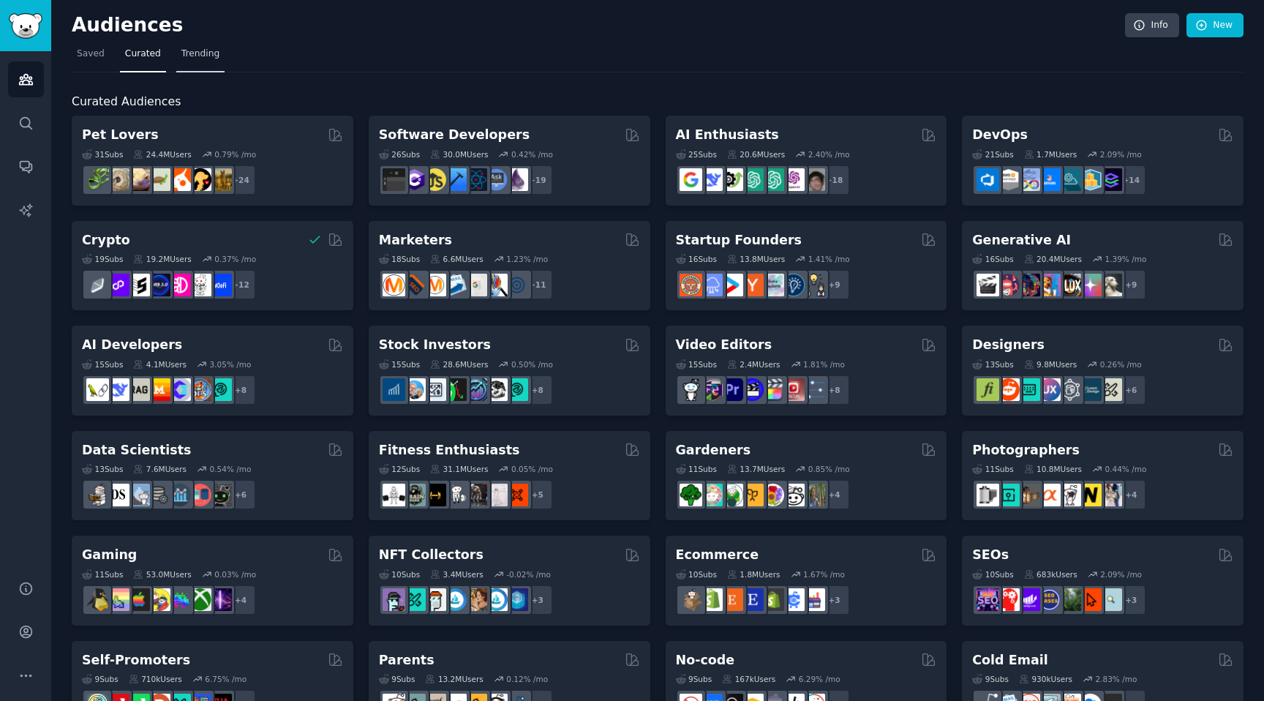
click at [198, 45] on link "Trending" at bounding box center [200, 57] width 48 height 30
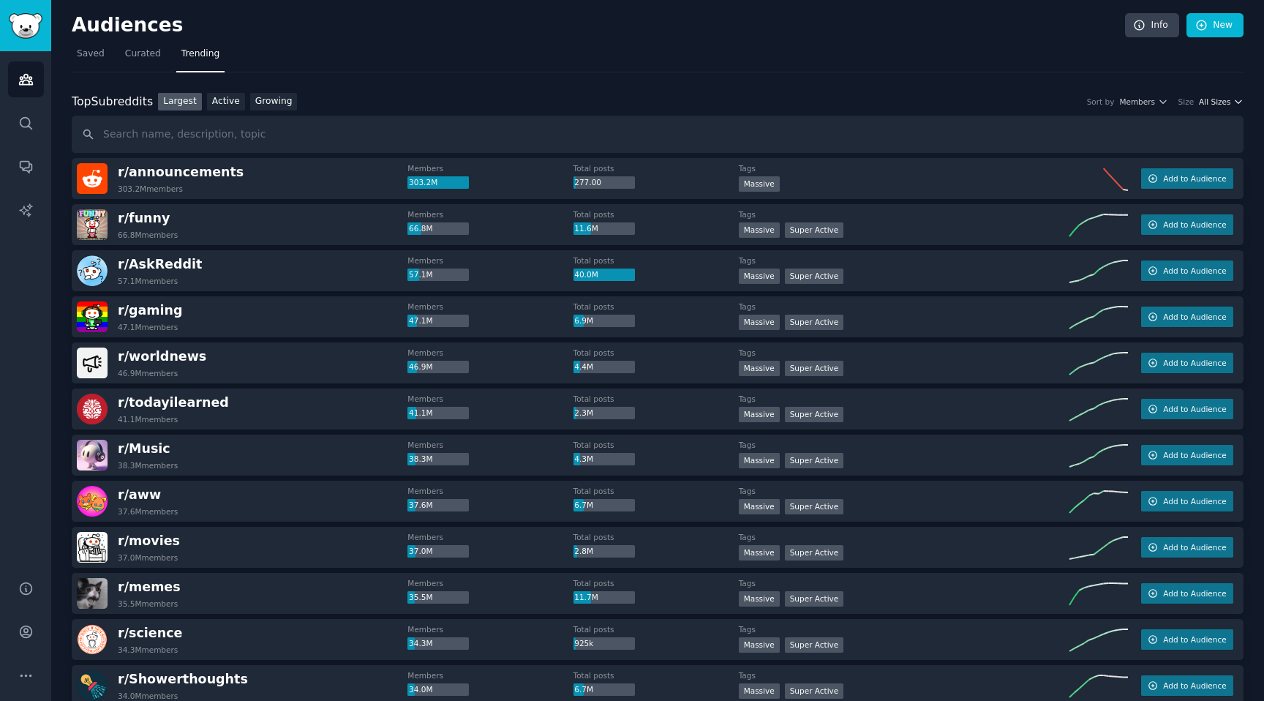
click at [1237, 103] on icon "button" at bounding box center [1238, 102] width 10 height 10
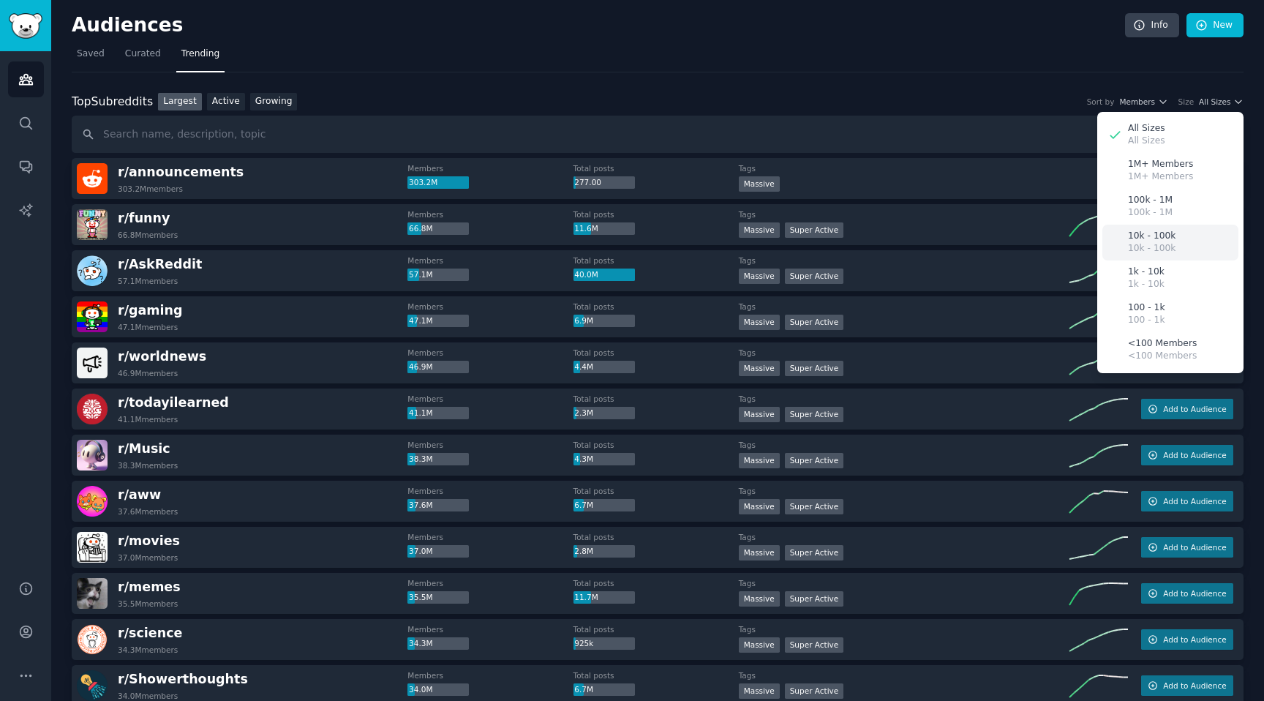
click at [1162, 237] on p "10k - 100k" at bounding box center [1152, 236] width 48 height 13
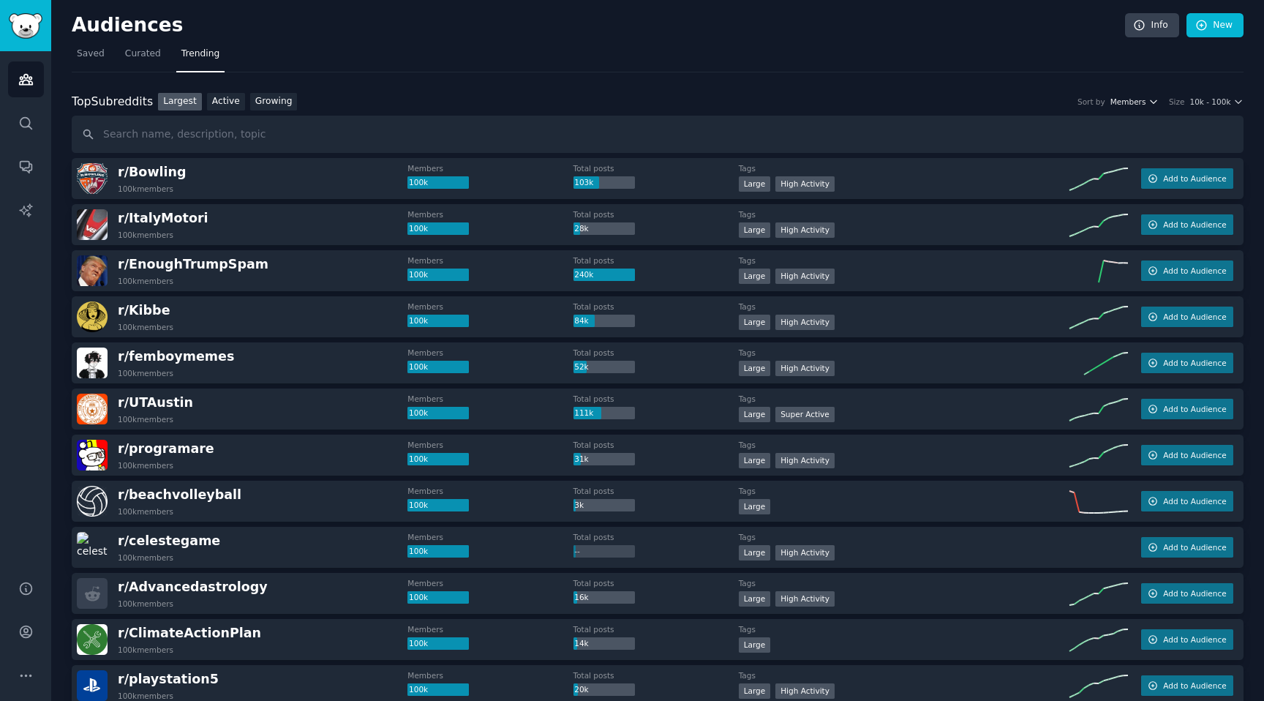
click at [1150, 100] on icon "button" at bounding box center [1153, 101] width 6 height 3
click at [229, 99] on link "Active" at bounding box center [226, 102] width 38 height 18
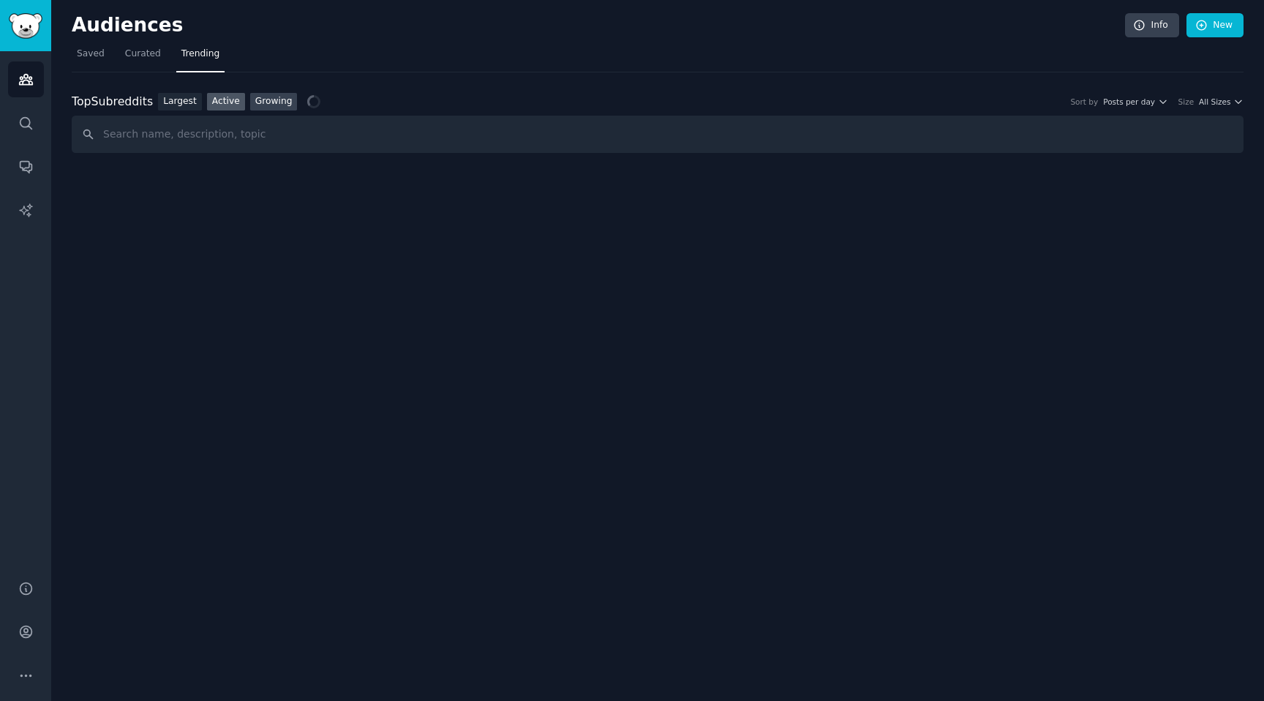
click at [270, 102] on link "Growing" at bounding box center [274, 102] width 48 height 18
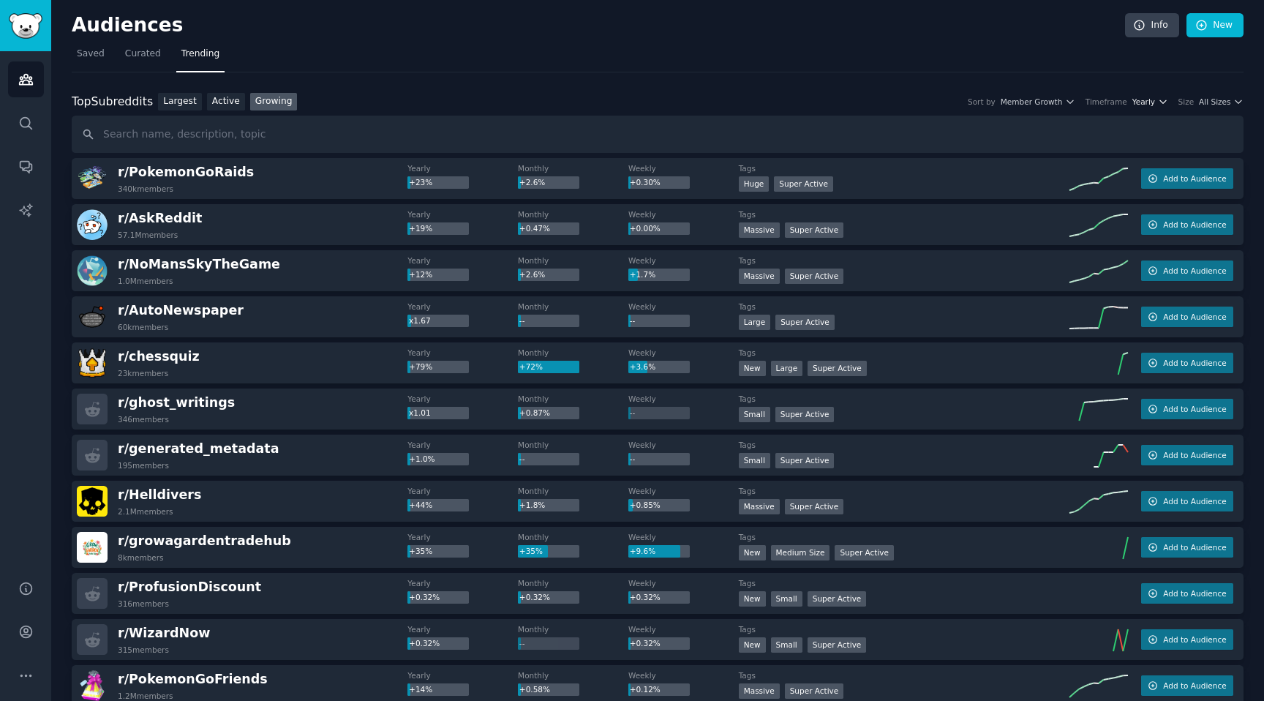
click at [1143, 97] on span "Yearly" at bounding box center [1143, 102] width 23 height 10
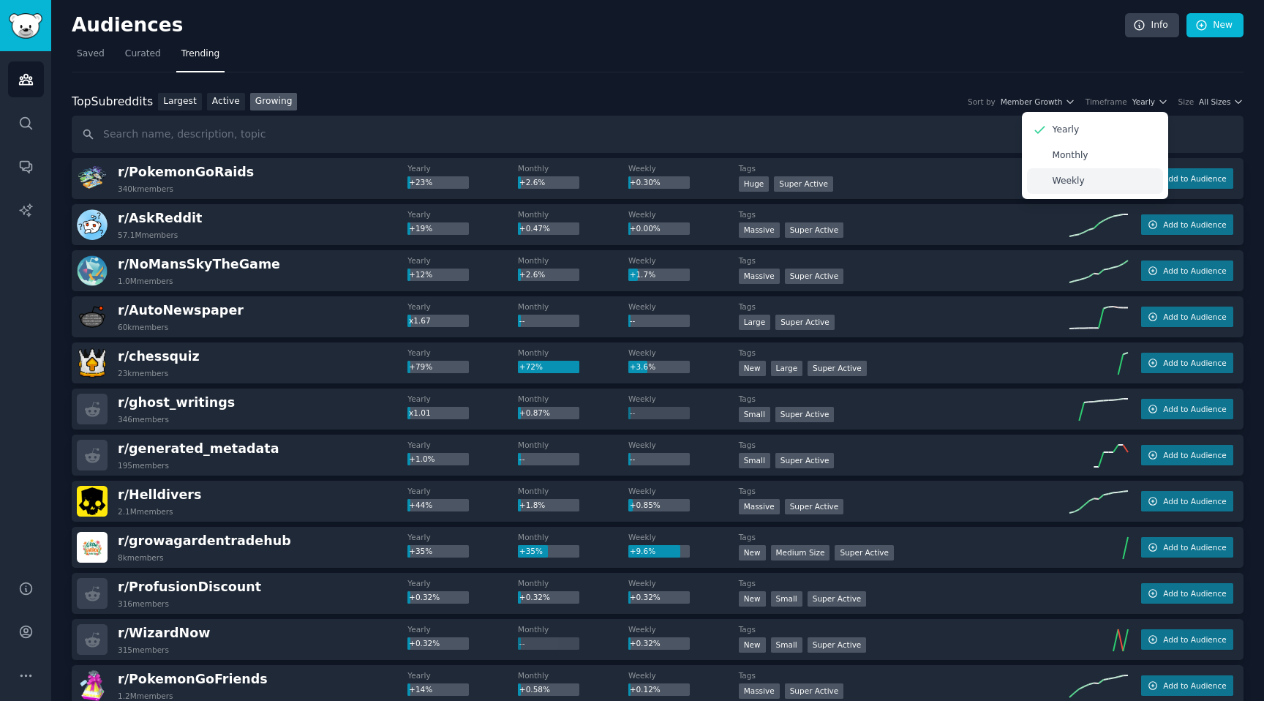
click at [1080, 175] on p "Weekly" at bounding box center [1068, 181] width 32 height 13
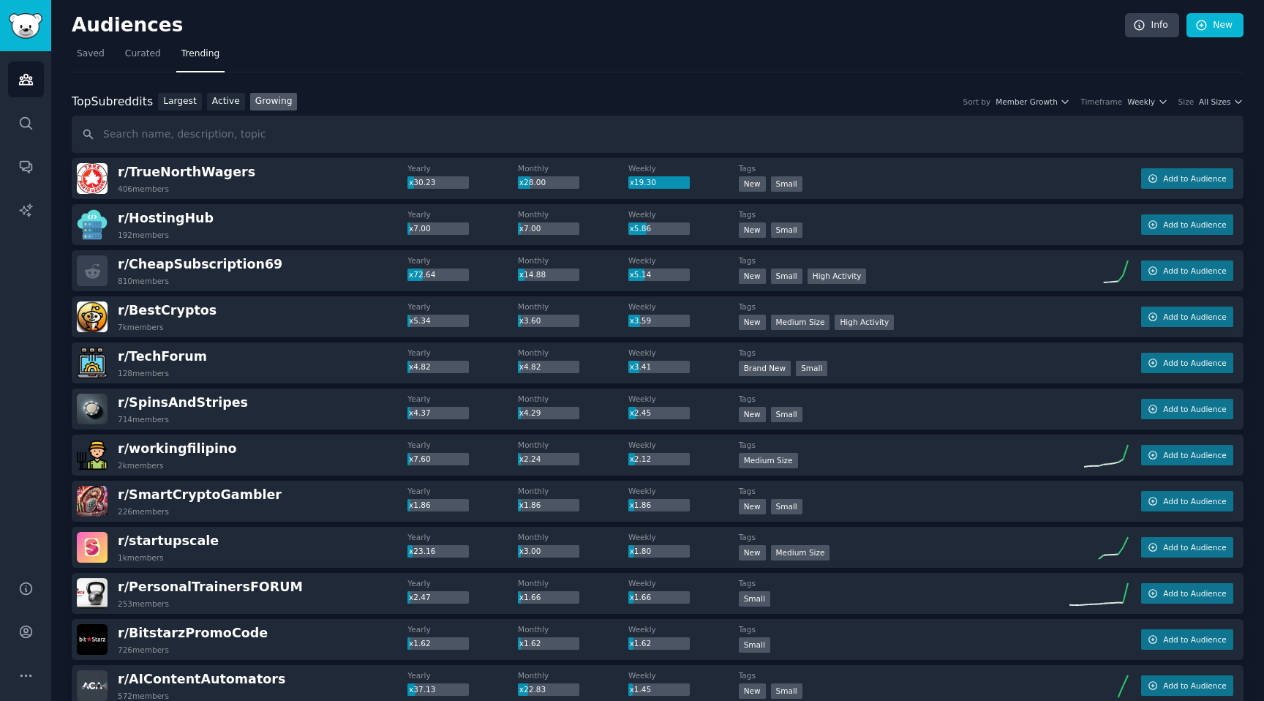
click at [1025, 108] on div "Top Subreddits Top Subreddits Largest Active Growing Sort by Member Growth Time…" at bounding box center [658, 102] width 1172 height 18
click at [1034, 100] on span "Member Growth" at bounding box center [1026, 102] width 62 height 10
click at [835, 108] on div "Top Subreddits Top Subreddits Largest Active Growing Sort by Member Growth Memb…" at bounding box center [658, 102] width 1172 height 18
click at [1209, 101] on span "All Sizes" at bounding box center [1214, 102] width 31 height 10
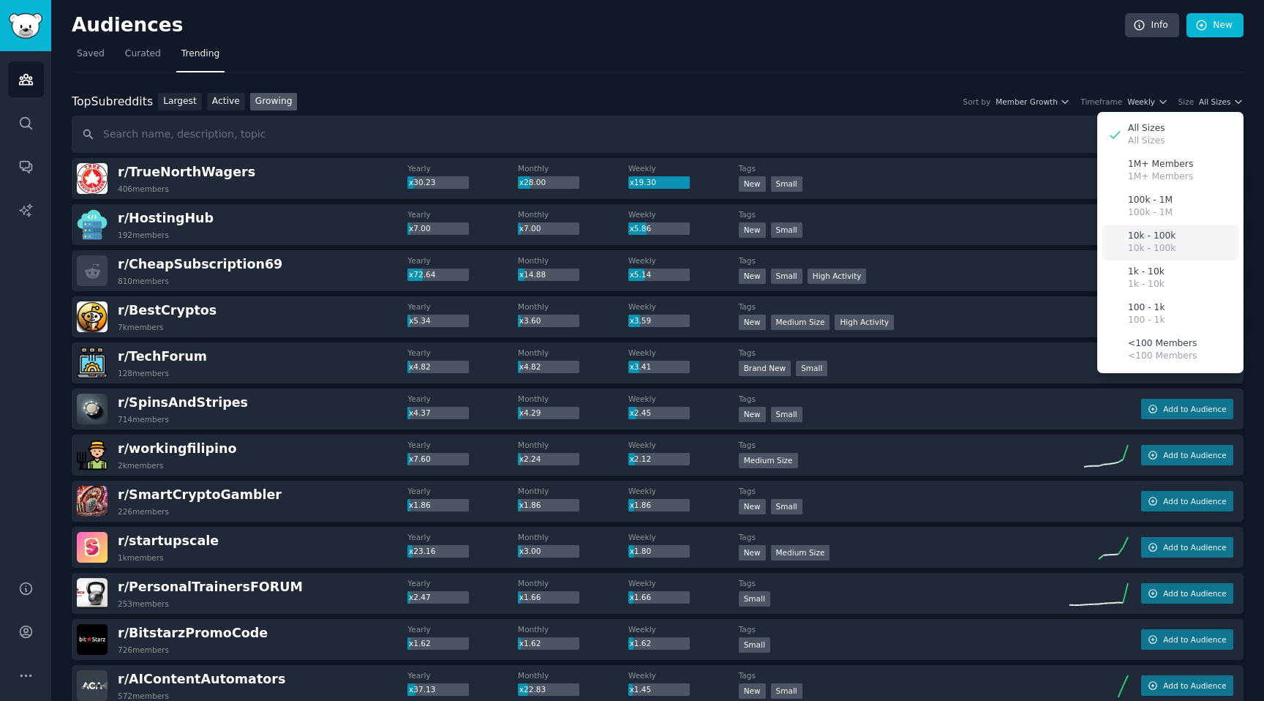
click at [1180, 241] on div "10k - 100k 10k - 100k" at bounding box center [1170, 243] width 136 height 36
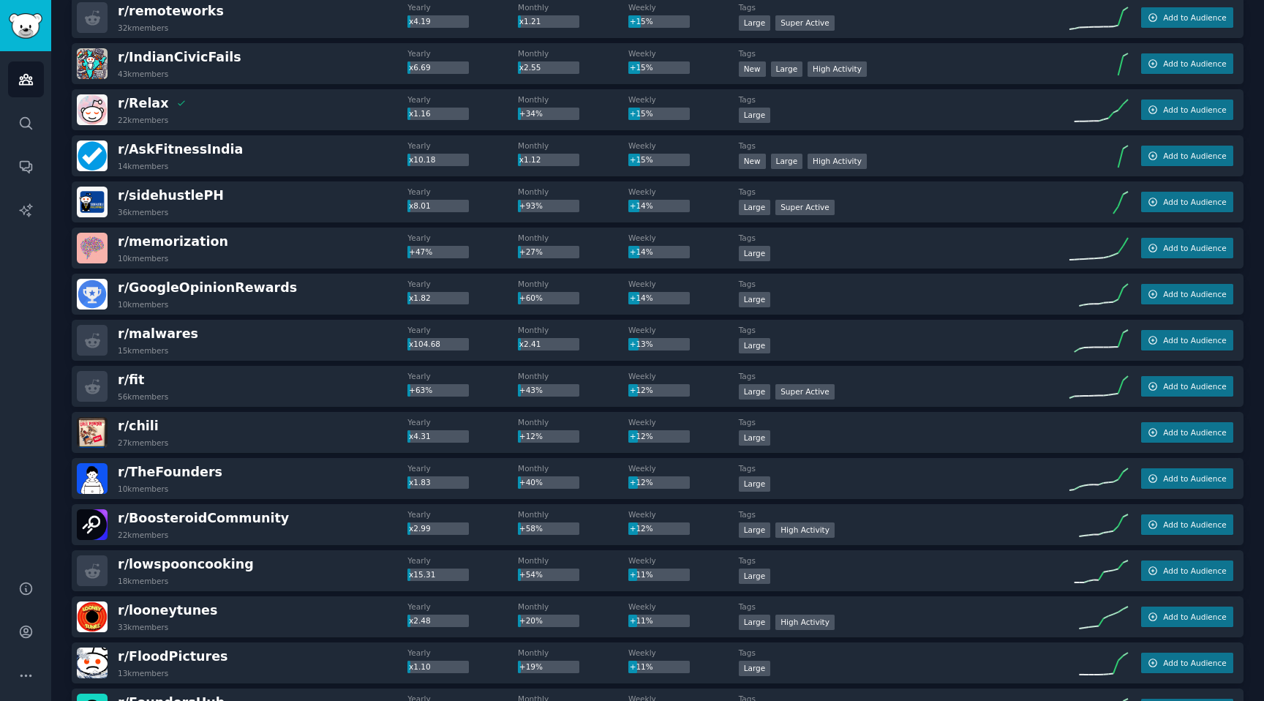
scroll to position [946, 0]
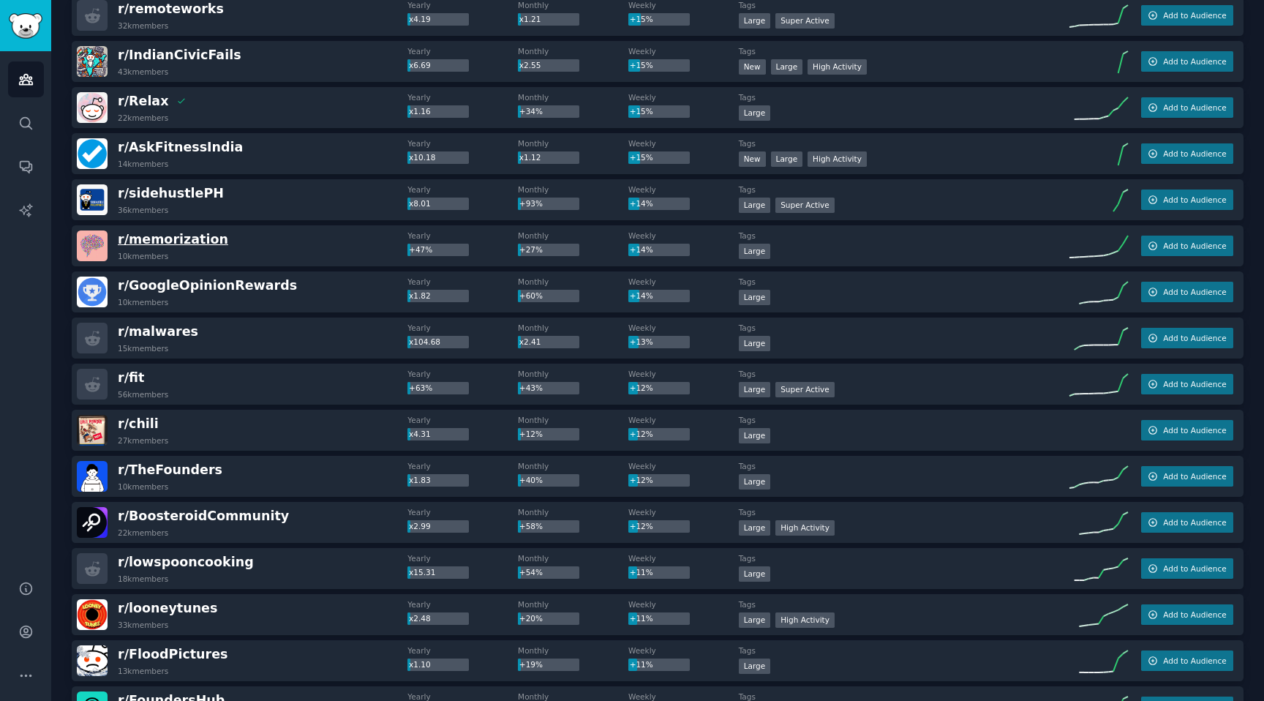
click at [173, 242] on span "r/ memorization" at bounding box center [173, 239] width 110 height 15
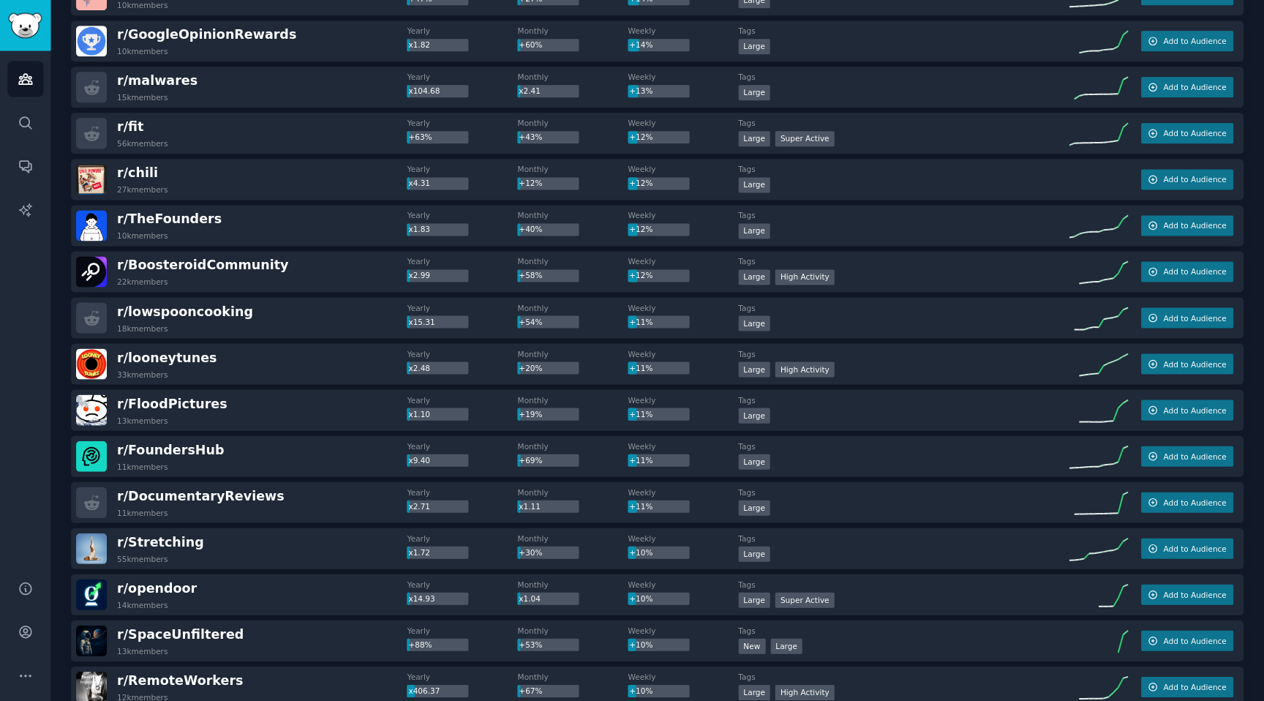
scroll to position [0, 0]
